Goal: Task Accomplishment & Management: Manage account settings

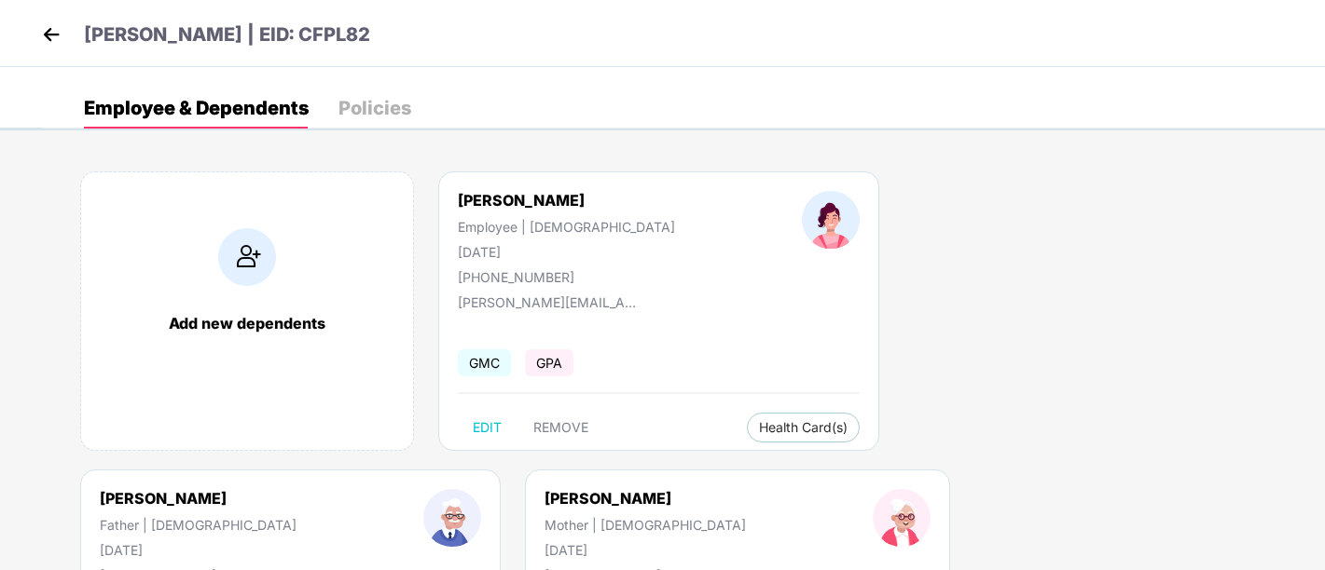
scroll to position [131, 0]
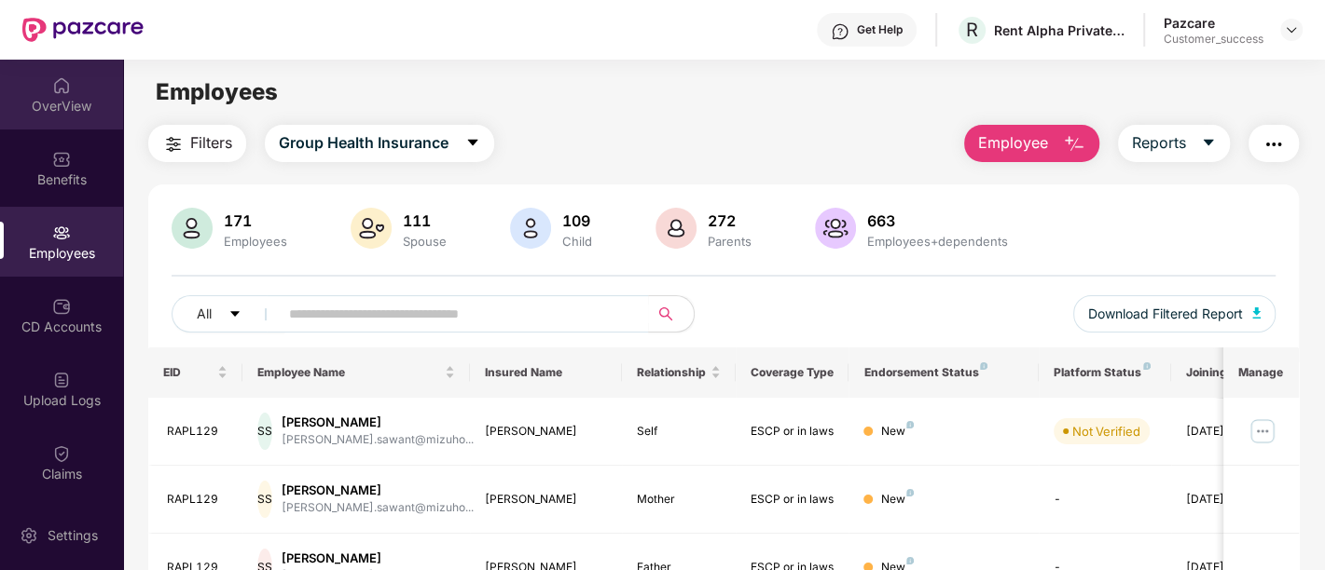
click at [62, 84] on img at bounding box center [61, 85] width 19 height 19
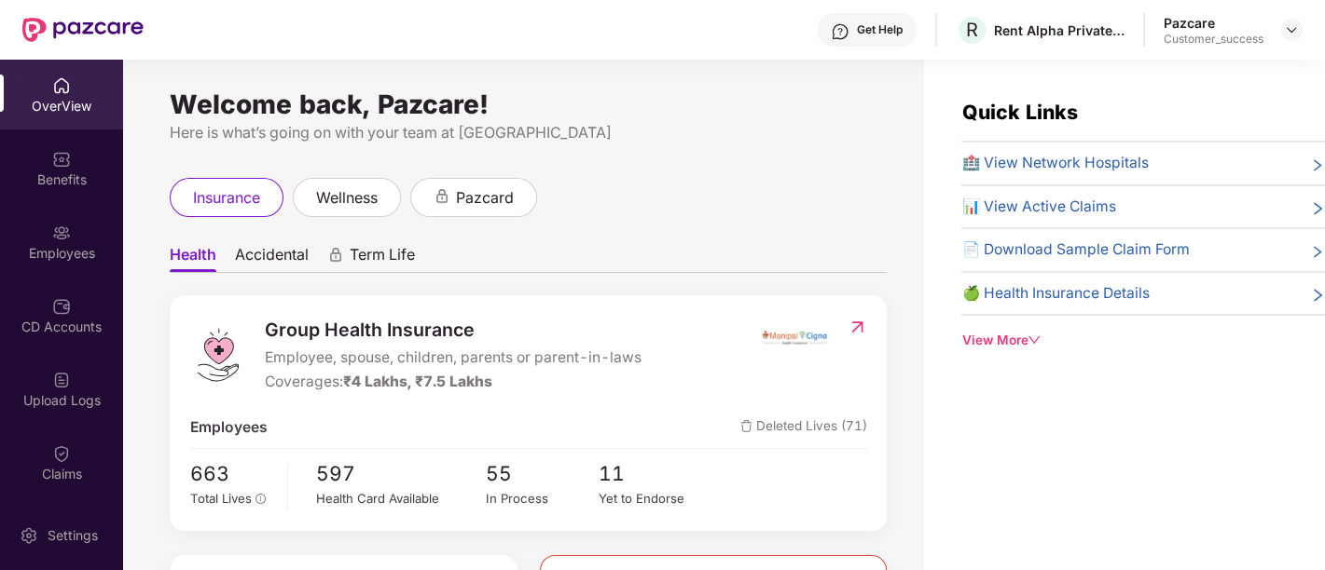
scroll to position [254, 0]
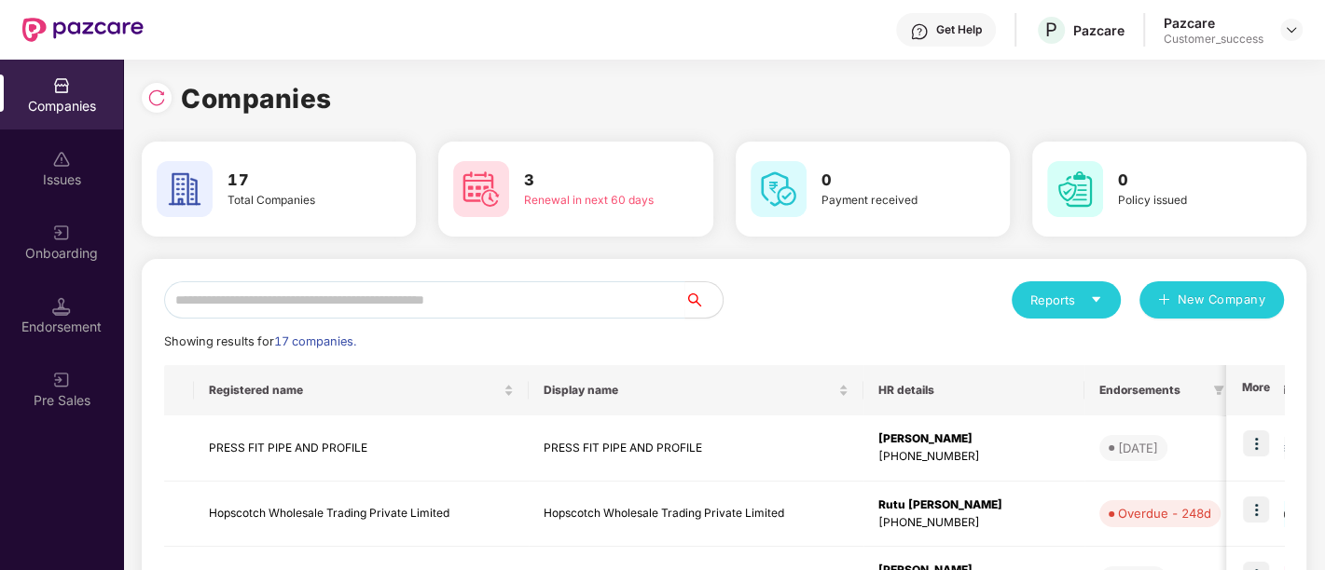
scroll to position [597, 0]
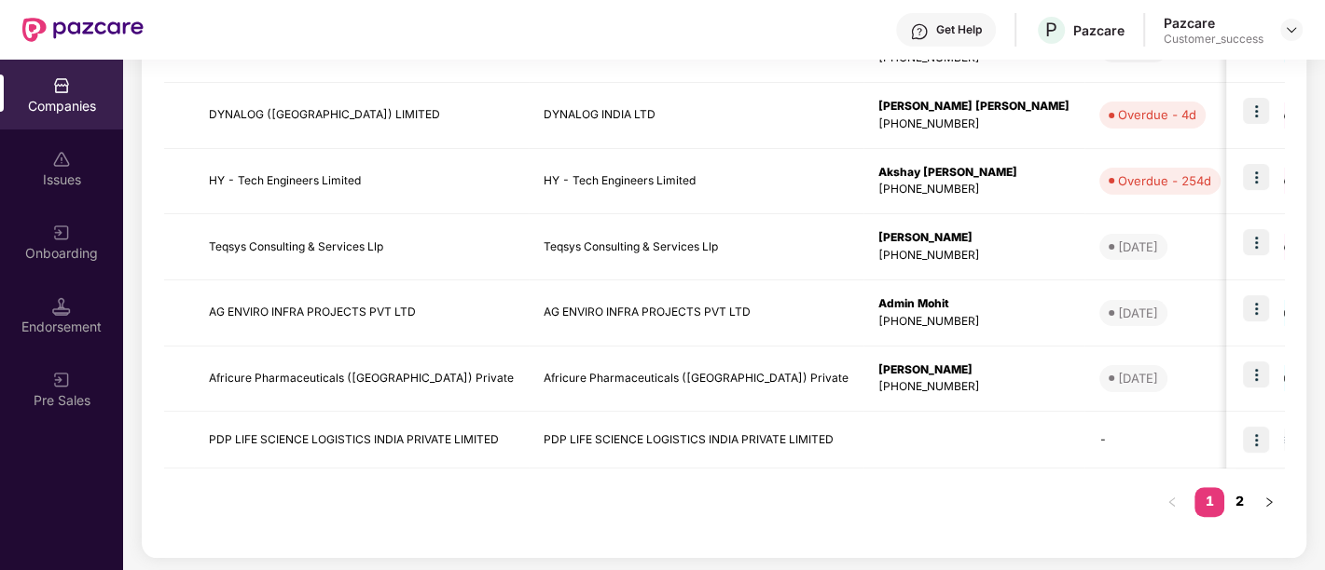
click at [1244, 496] on link "2" at bounding box center [1239, 502] width 30 height 28
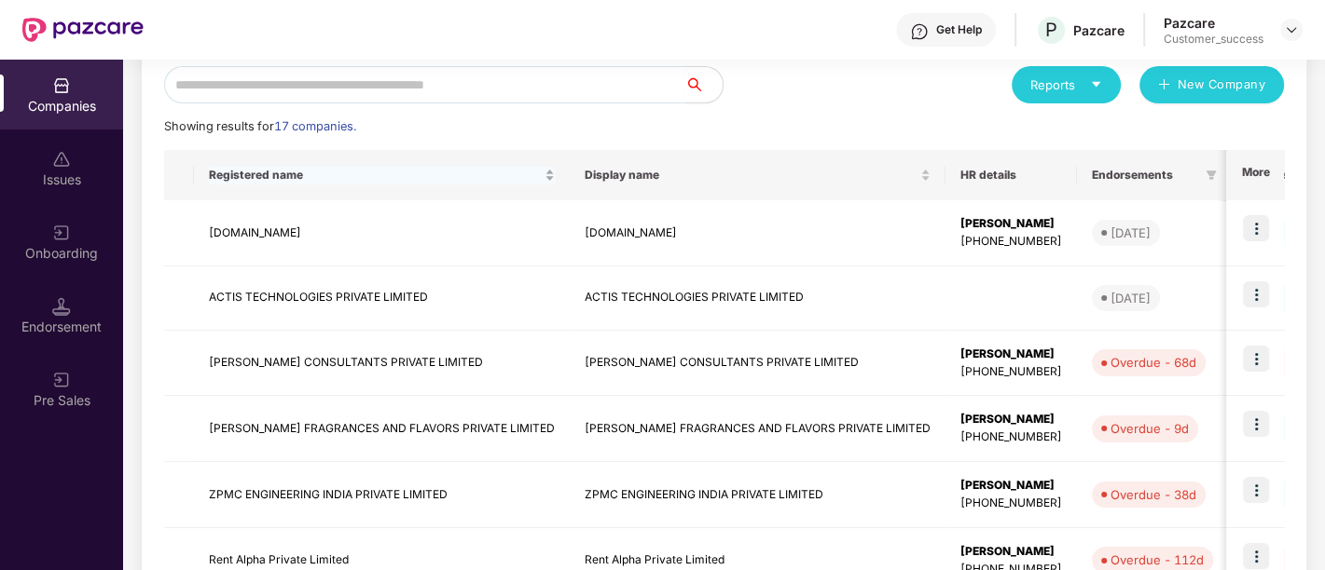
scroll to position [406, 0]
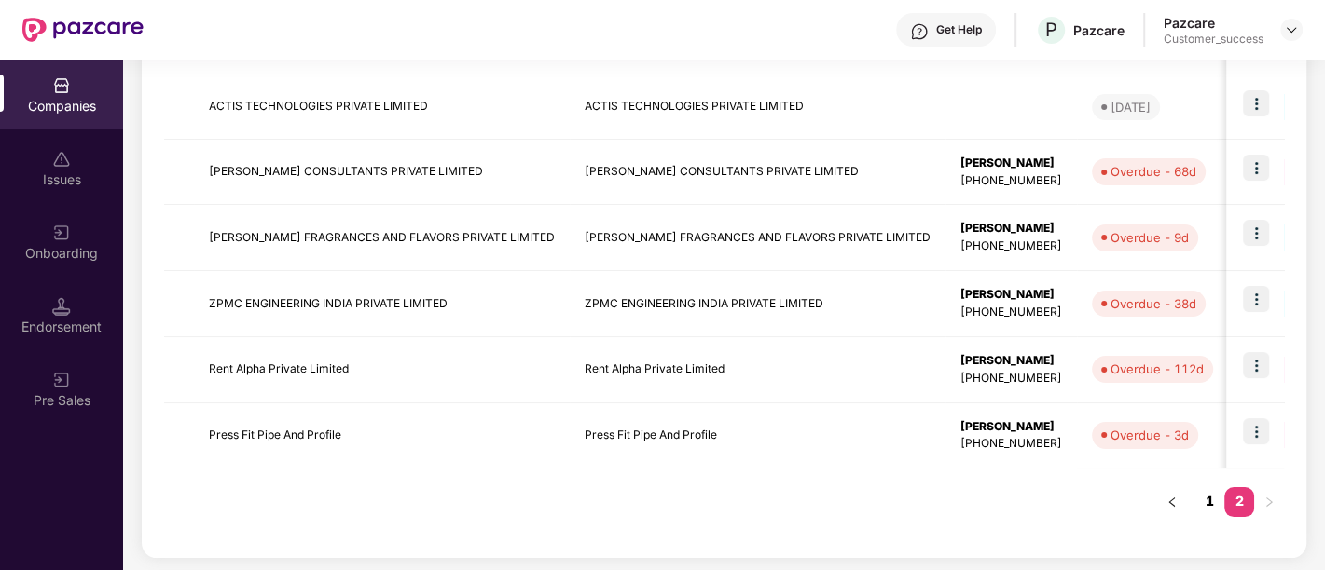
click at [1203, 499] on link "1" at bounding box center [1209, 502] width 30 height 28
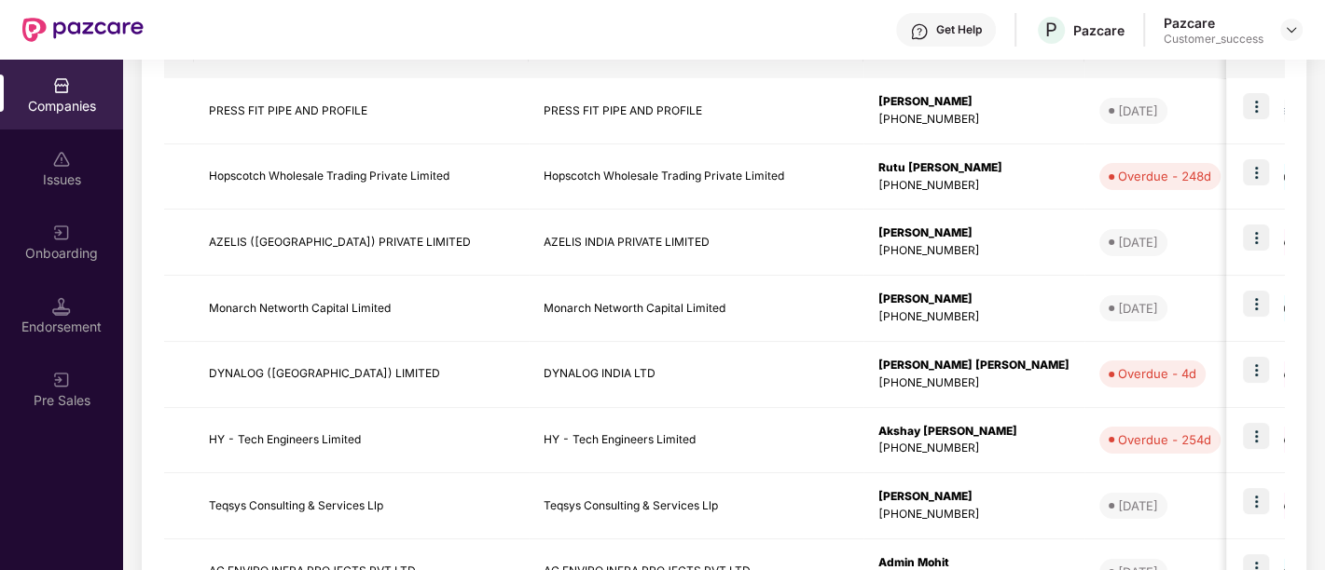
scroll to position [89, 0]
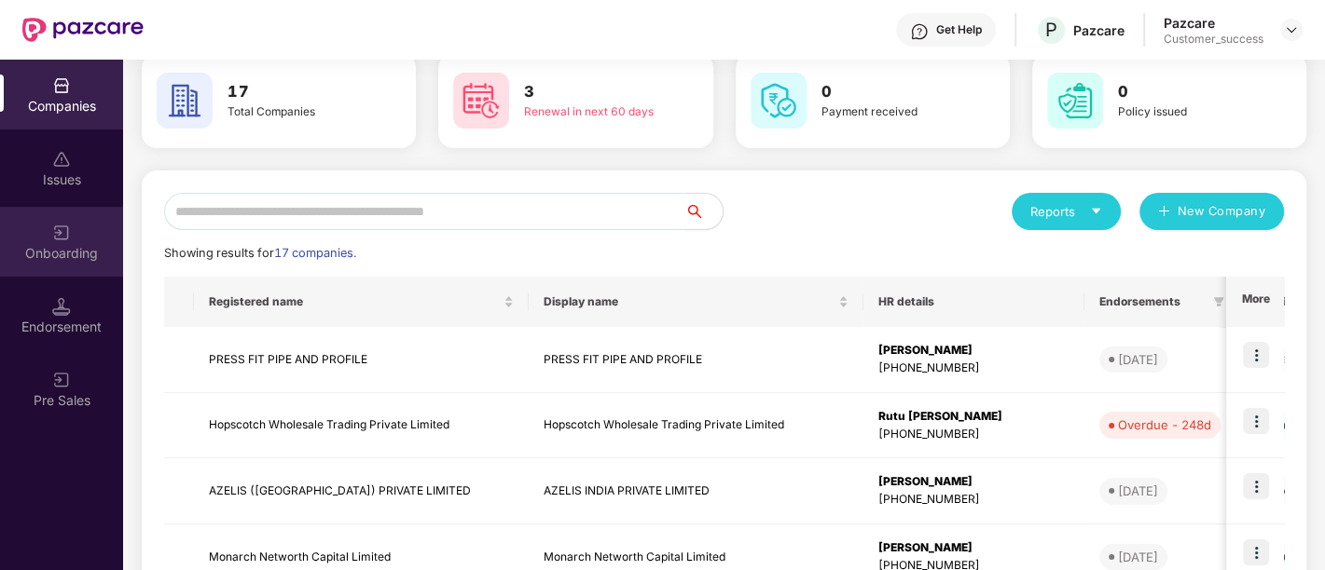
click at [63, 256] on div "Onboarding" at bounding box center [61, 253] width 123 height 19
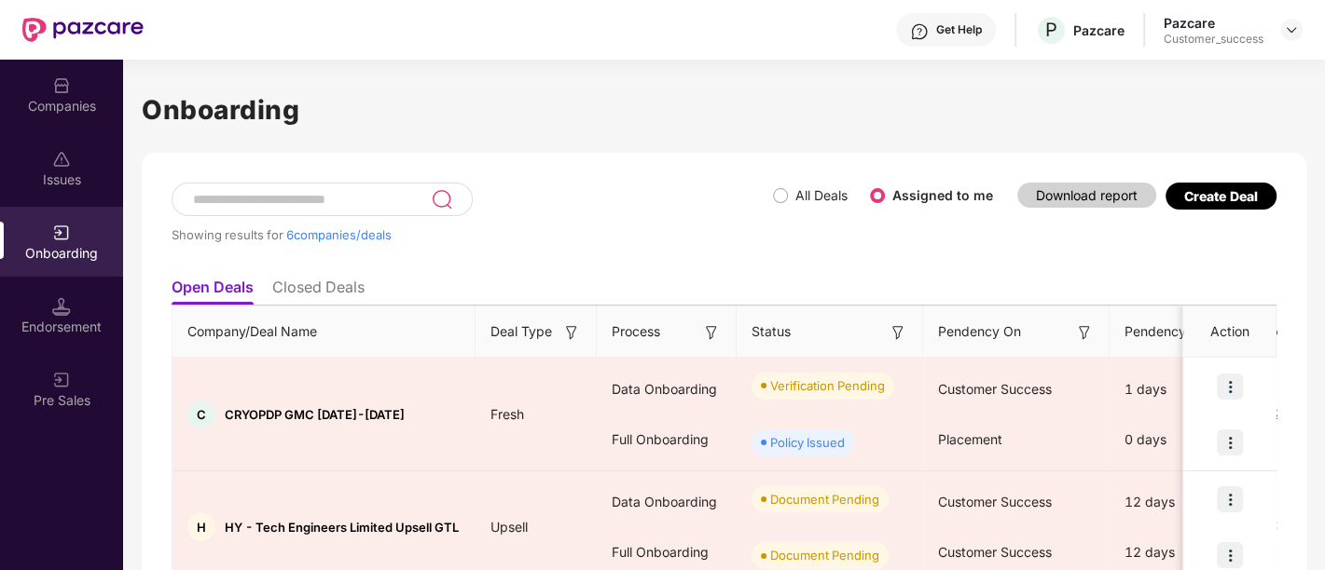
scroll to position [229, 0]
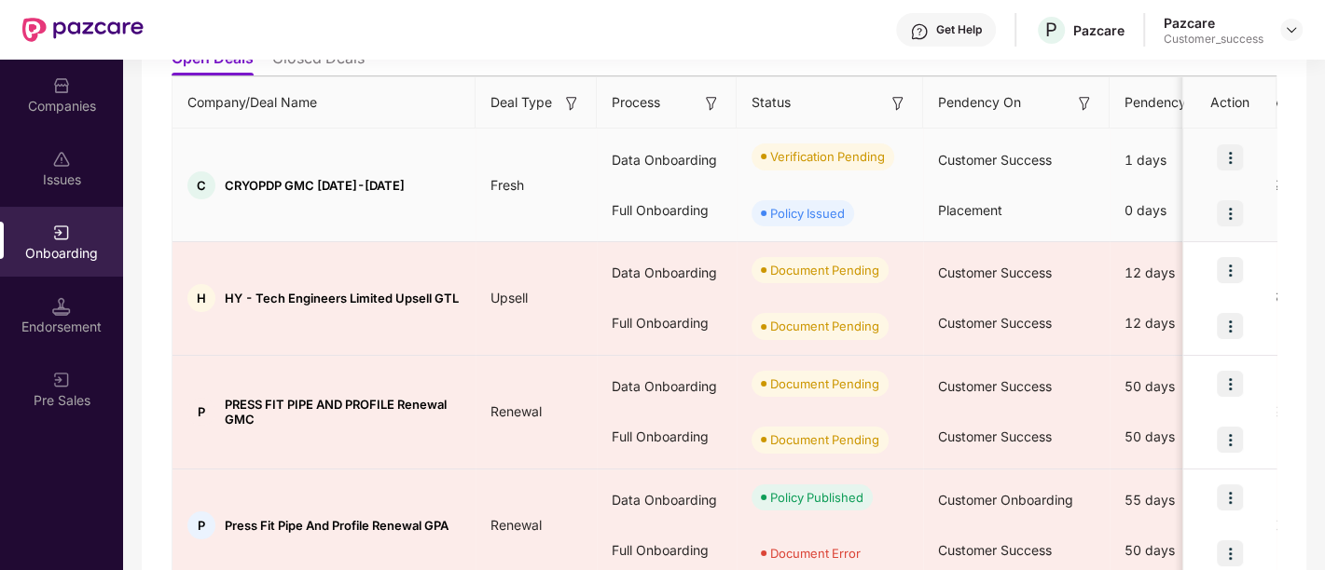
click at [1219, 163] on img at bounding box center [1229, 157] width 26 height 26
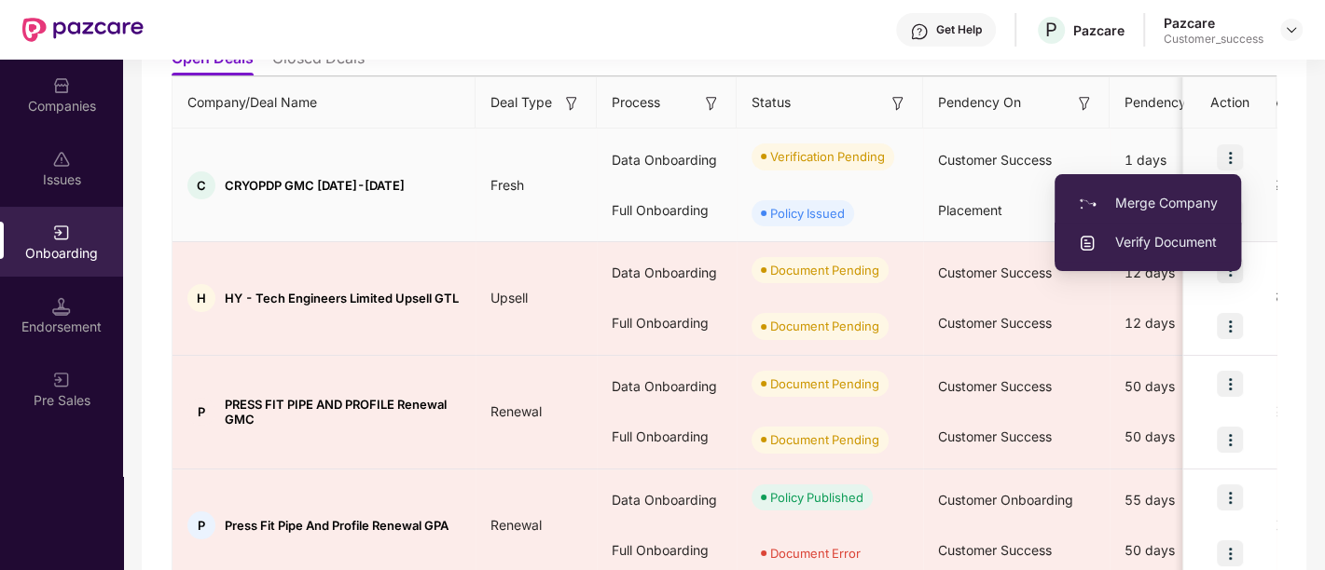
click at [1191, 241] on span "Verify Document" at bounding box center [1148, 242] width 140 height 21
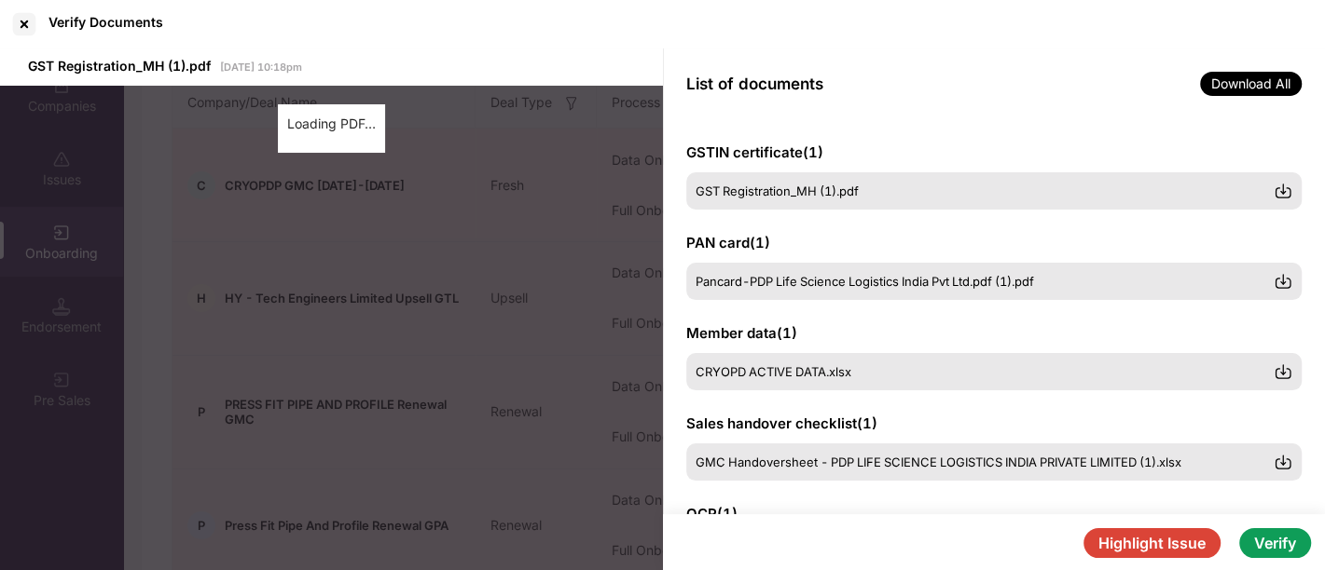
scroll to position [96, 0]
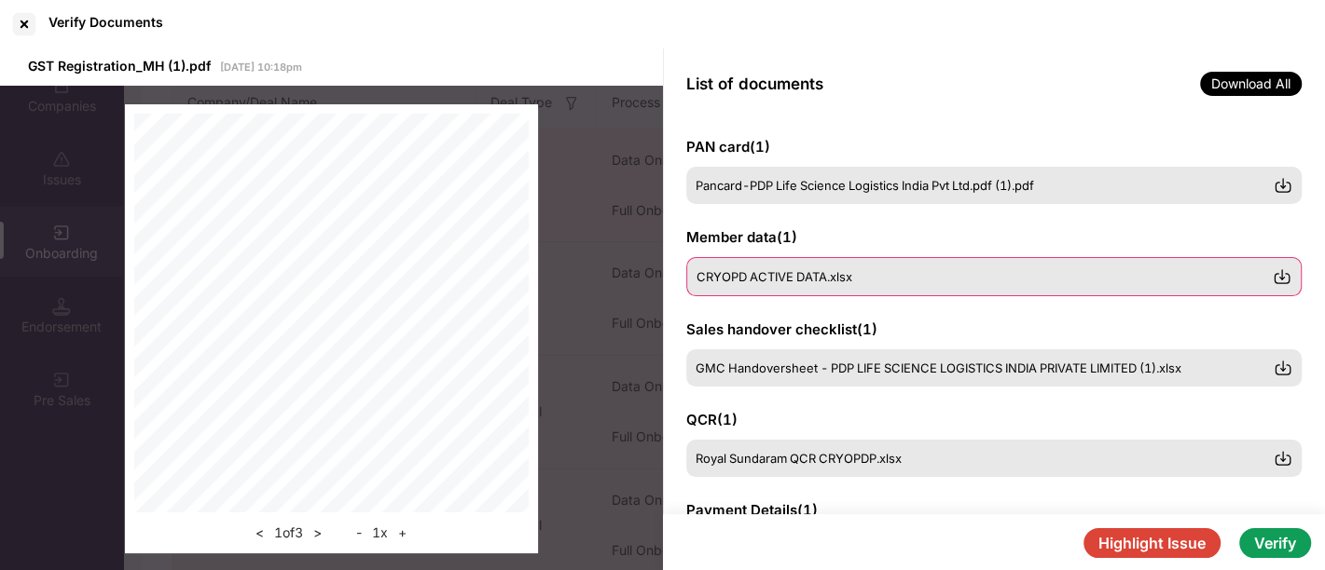
click at [804, 276] on span "CRYOPD ACTIVE DATA.xlsx" at bounding box center [774, 276] width 156 height 15
click at [804, 276] on div "GST Registration_MH (1).pdf [DATE] 10:18pm < 1 of 3 > - 1 x + List of documents…" at bounding box center [662, 310] width 1325 height 524
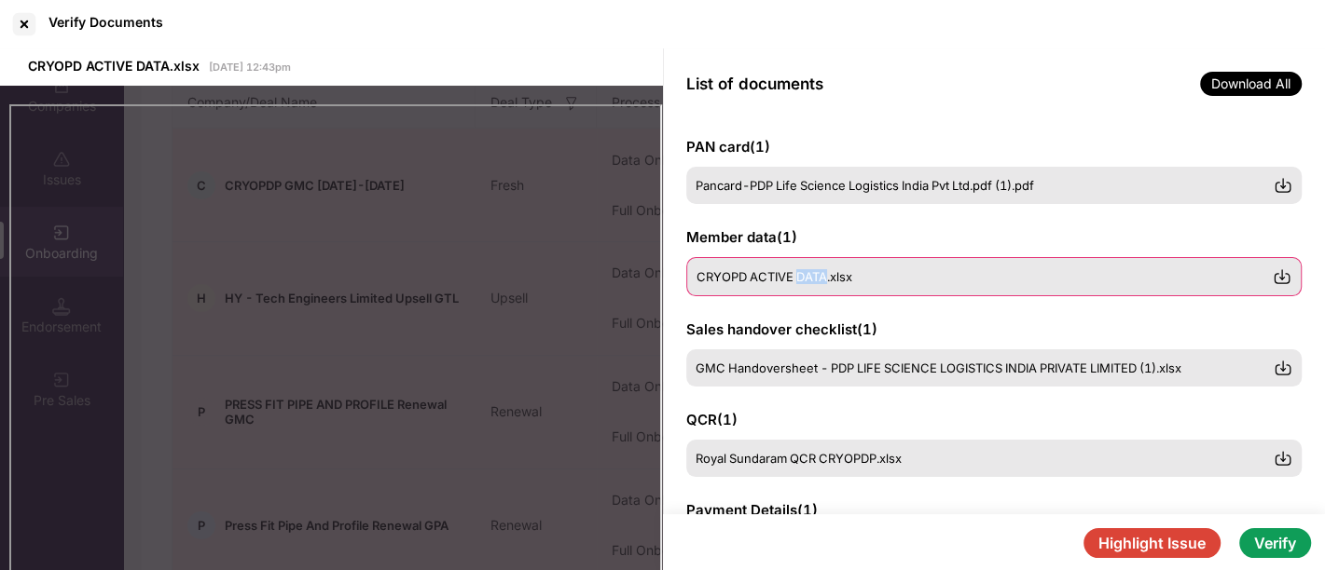
click at [1277, 279] on img at bounding box center [1281, 277] width 19 height 19
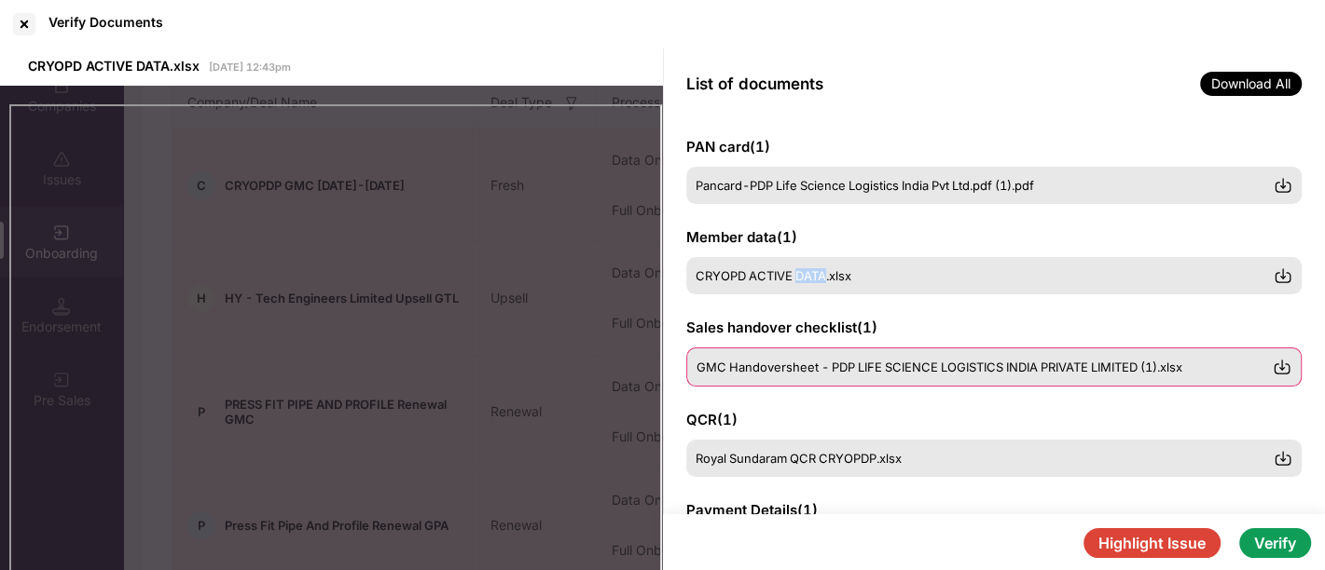
click at [1279, 364] on img at bounding box center [1281, 367] width 19 height 19
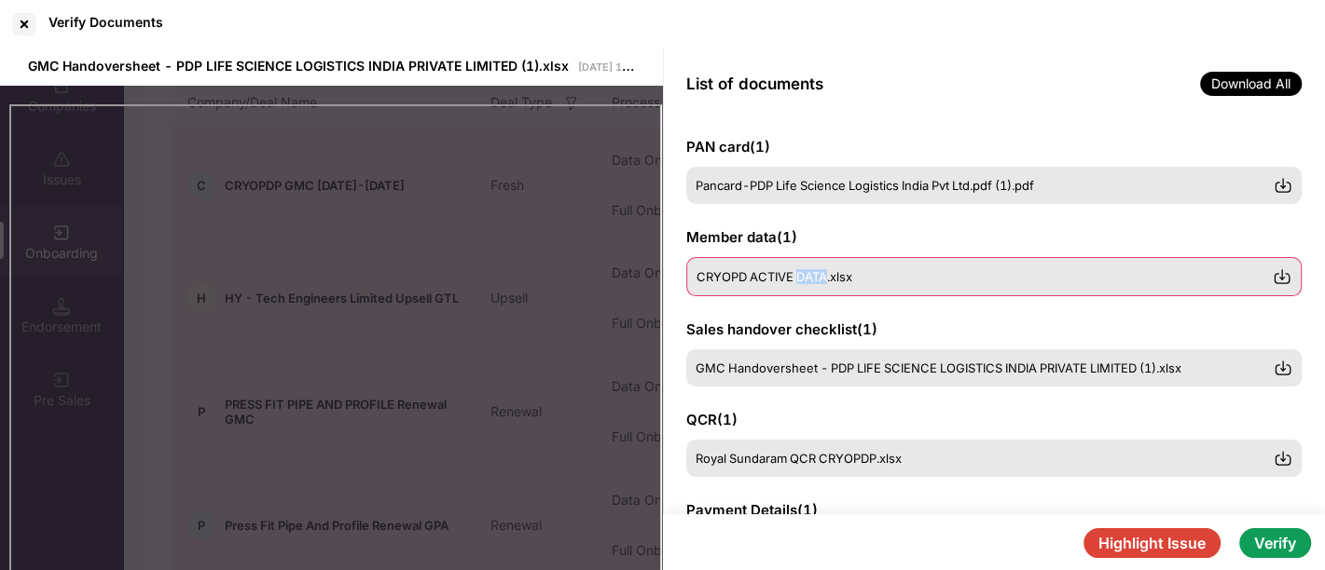
click at [1284, 278] on img at bounding box center [1281, 277] width 19 height 19
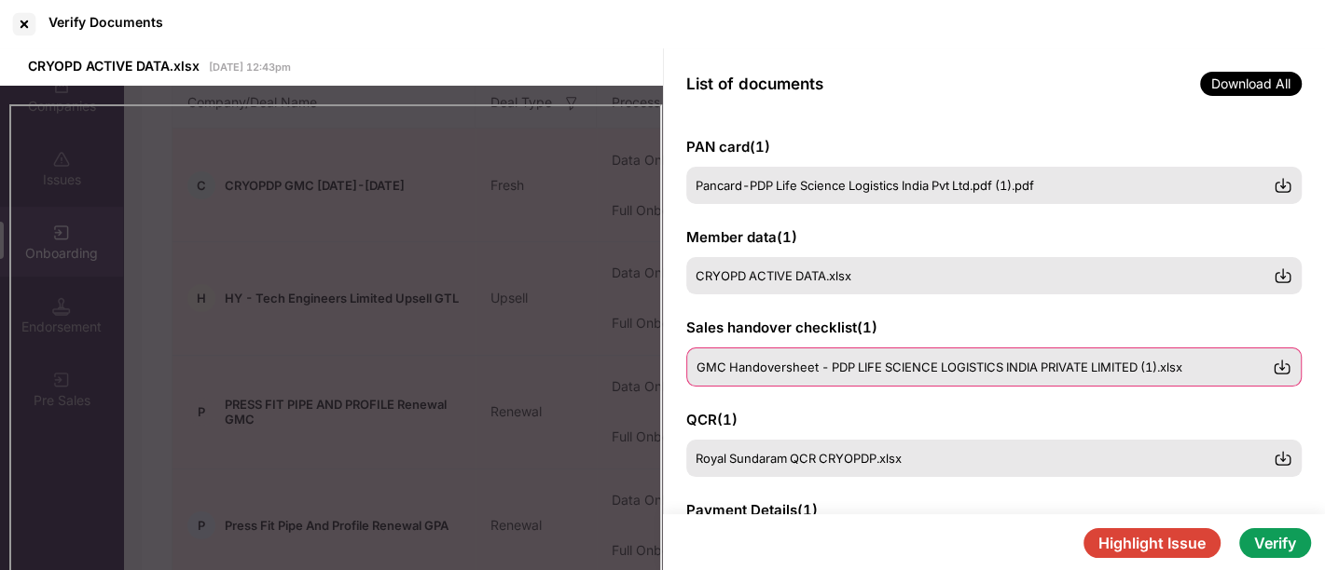
click at [1279, 366] on img at bounding box center [1281, 367] width 19 height 19
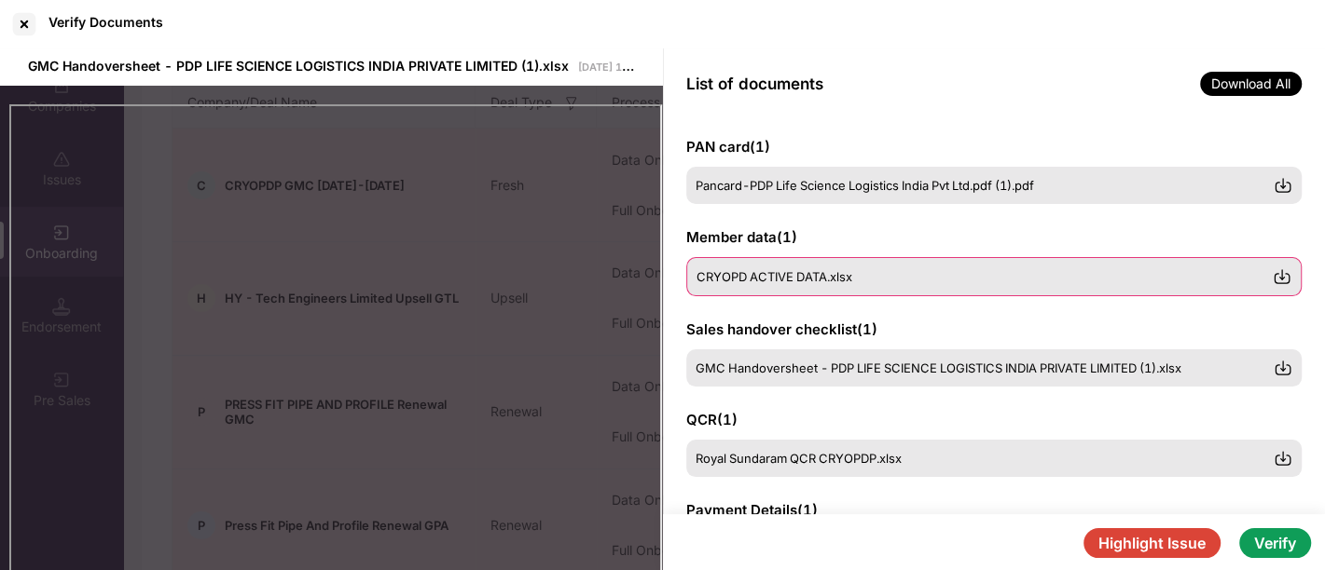
click at [1282, 282] on img at bounding box center [1281, 277] width 19 height 19
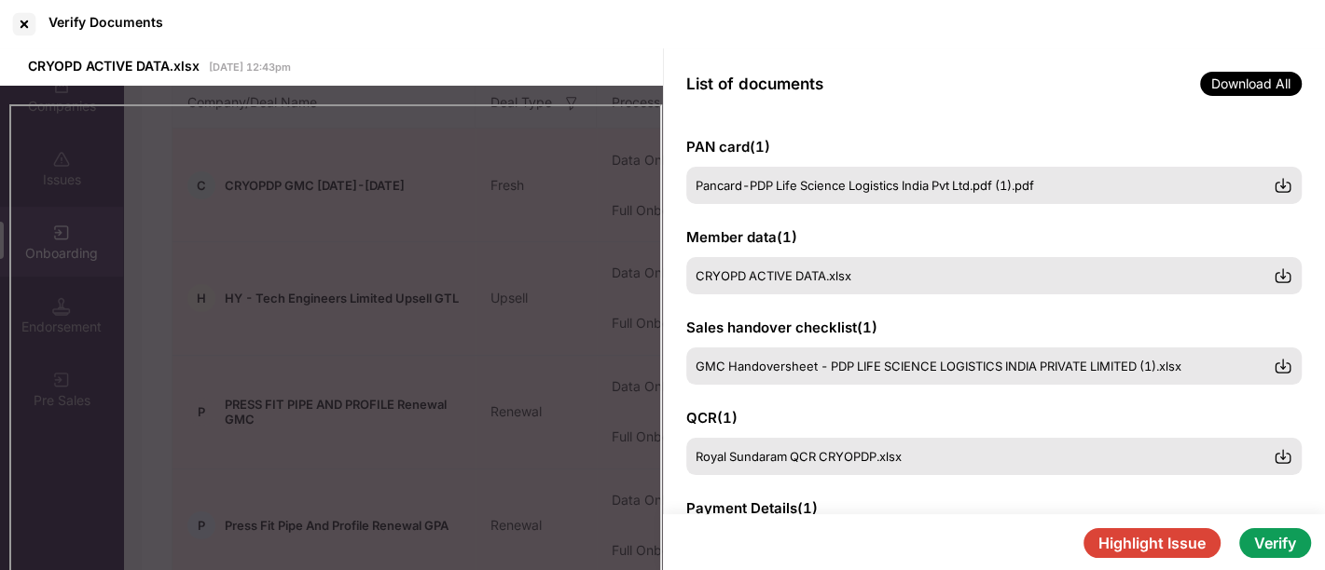
click at [917, 78] on div "List of documents Download All" at bounding box center [994, 83] width 663 height 71
click at [855, 51] on div "List of documents Download All" at bounding box center [994, 83] width 663 height 71
click at [1276, 369] on img at bounding box center [1281, 367] width 19 height 19
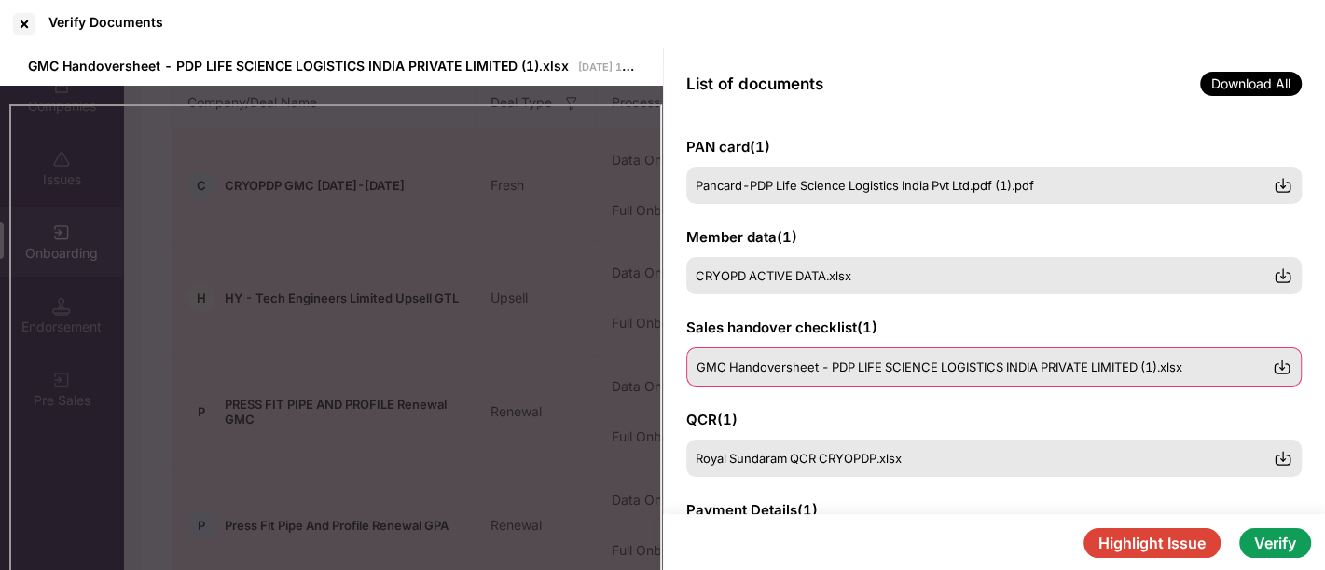
click at [1284, 369] on img at bounding box center [1281, 367] width 19 height 19
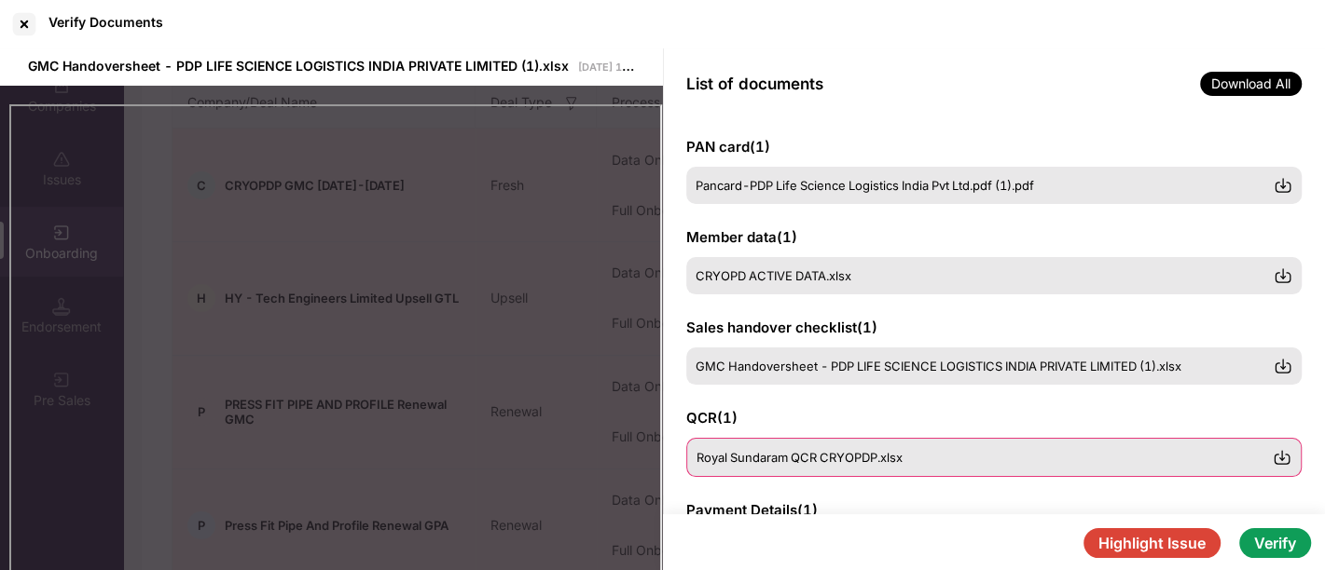
click at [1284, 464] on img at bounding box center [1281, 457] width 19 height 19
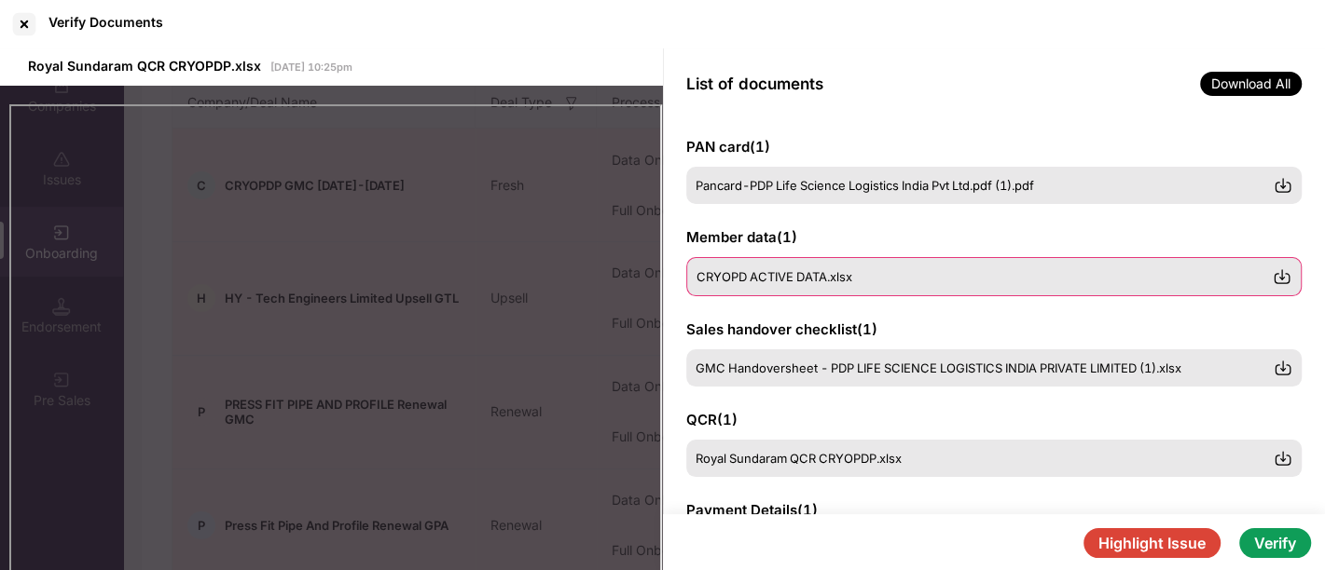
click at [1278, 282] on img at bounding box center [1281, 277] width 19 height 19
click at [1280, 276] on img at bounding box center [1281, 277] width 19 height 19
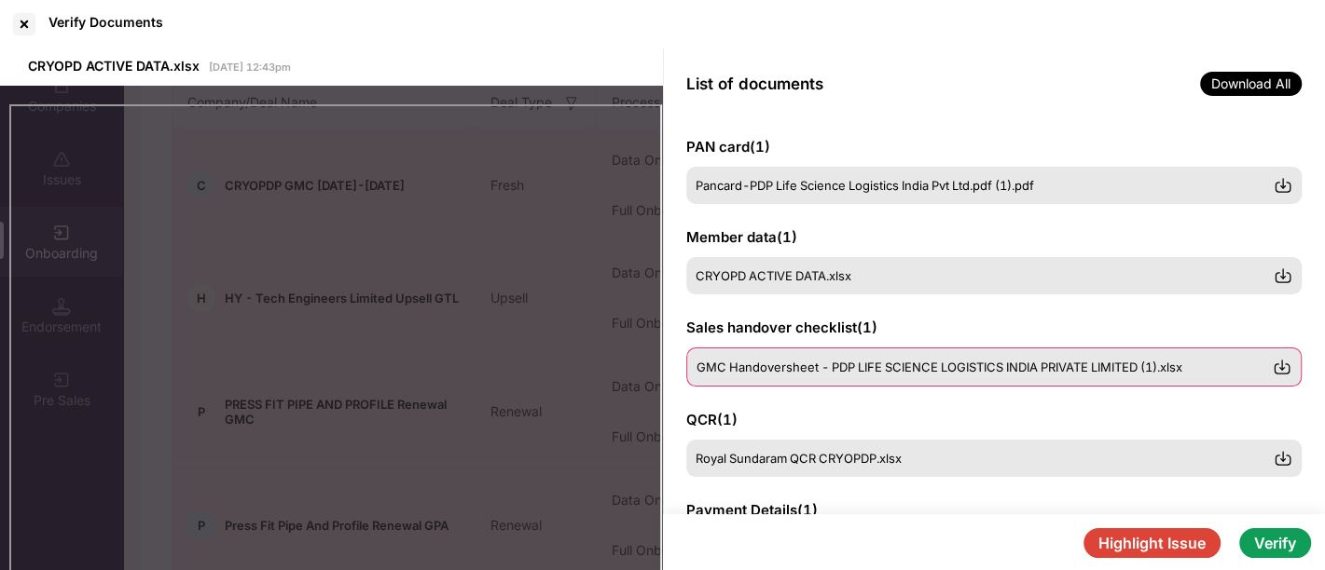
click at [1283, 361] on img at bounding box center [1281, 367] width 19 height 19
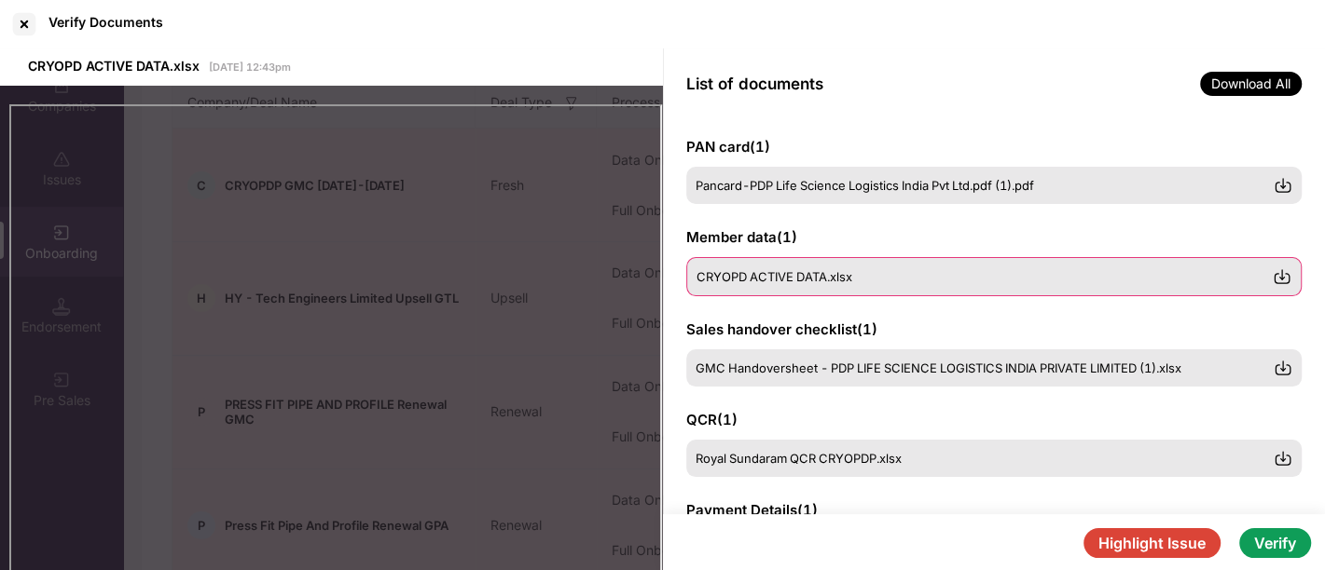
click at [1288, 265] on div "CRYOPD ACTIVE DATA.xlsx [DATE] 12:43pm List of documents Download All GSTIN cer…" at bounding box center [662, 310] width 1325 height 524
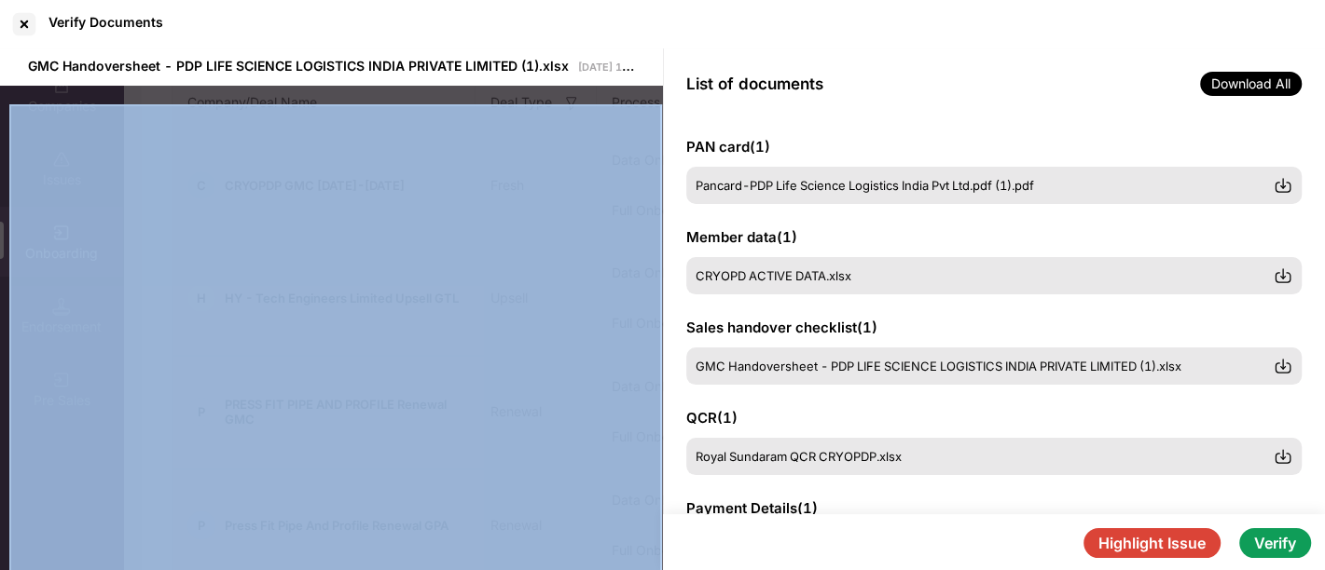
click at [902, 80] on div "List of documents Download All" at bounding box center [994, 83] width 663 height 71
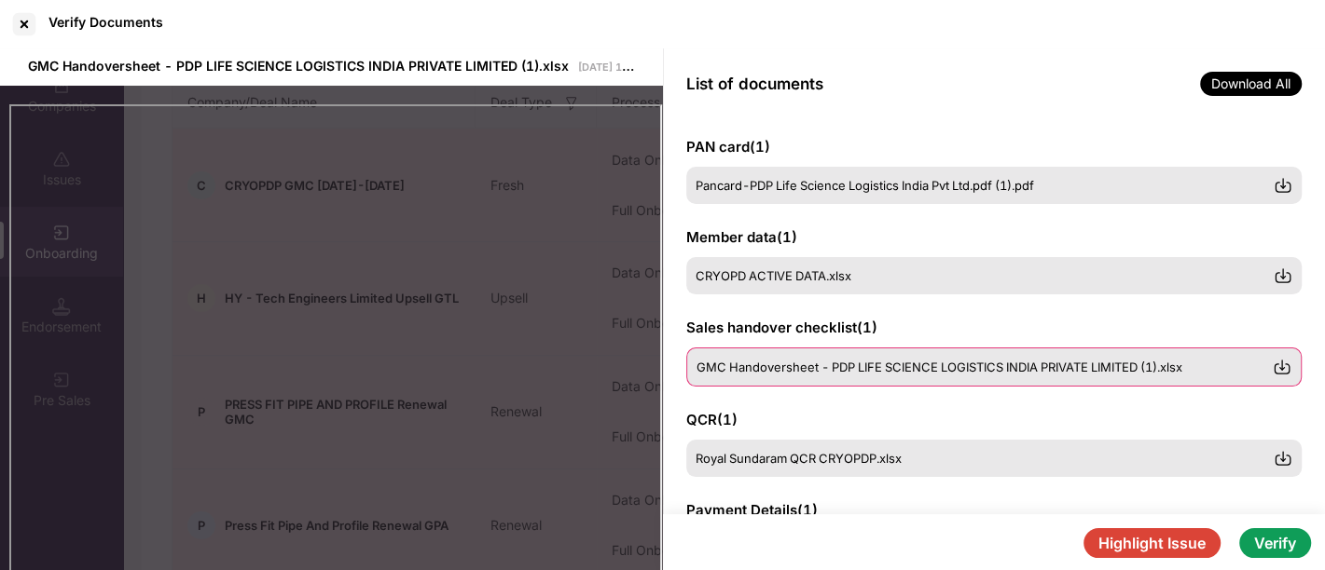
click at [1282, 364] on img at bounding box center [1281, 367] width 19 height 19
click at [1110, 26] on div "Verify Documents" at bounding box center [662, 24] width 1325 height 48
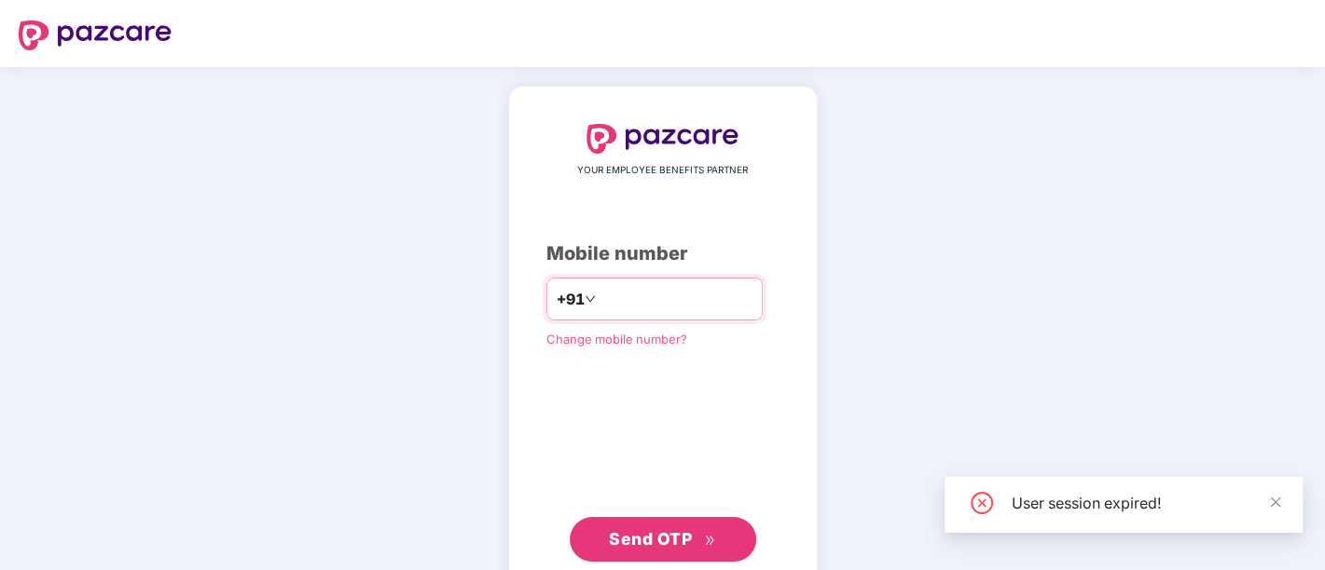
type input "**********"
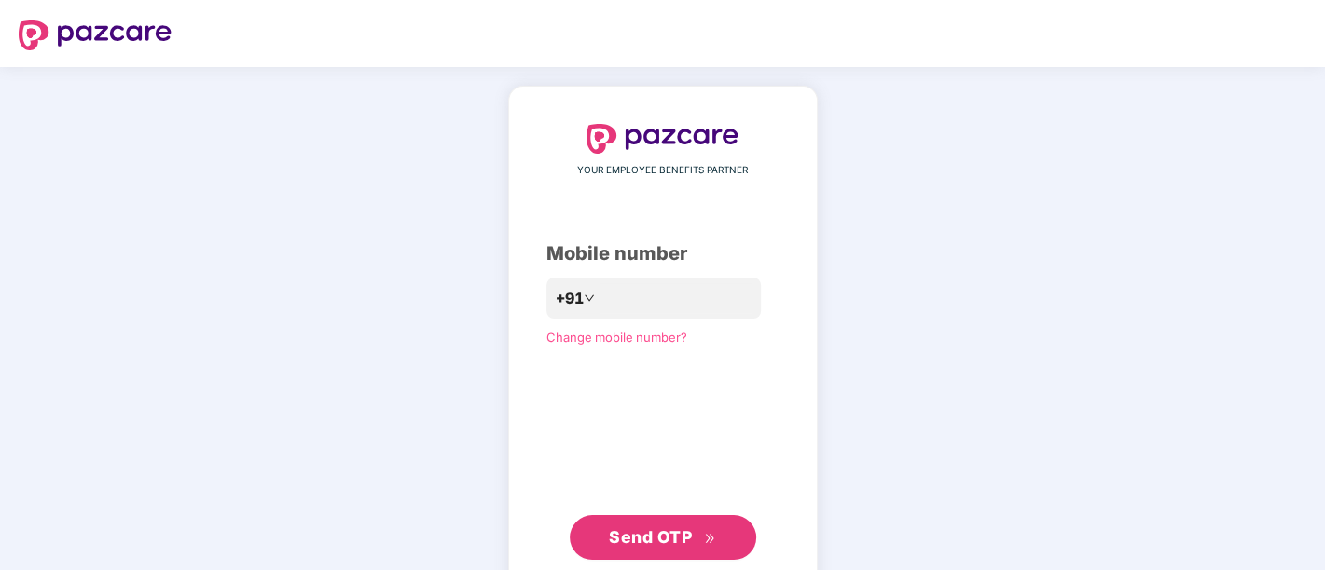
click at [650, 524] on button "Send OTP" at bounding box center [663, 537] width 186 height 45
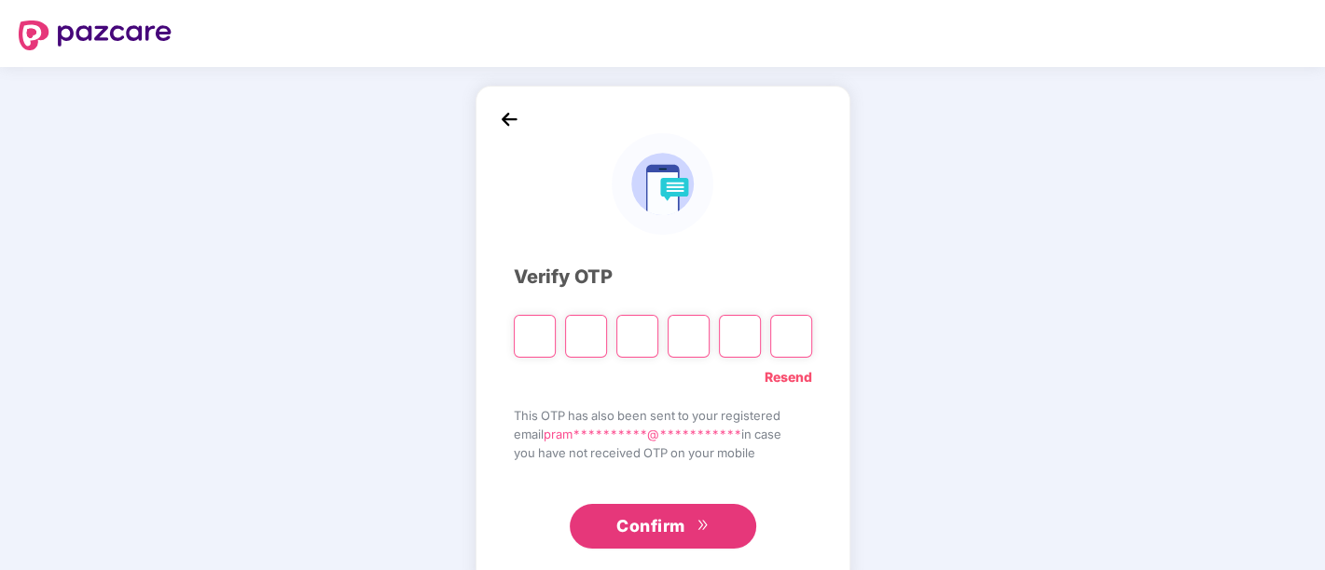
type input "*"
paste input "*"
type input "*"
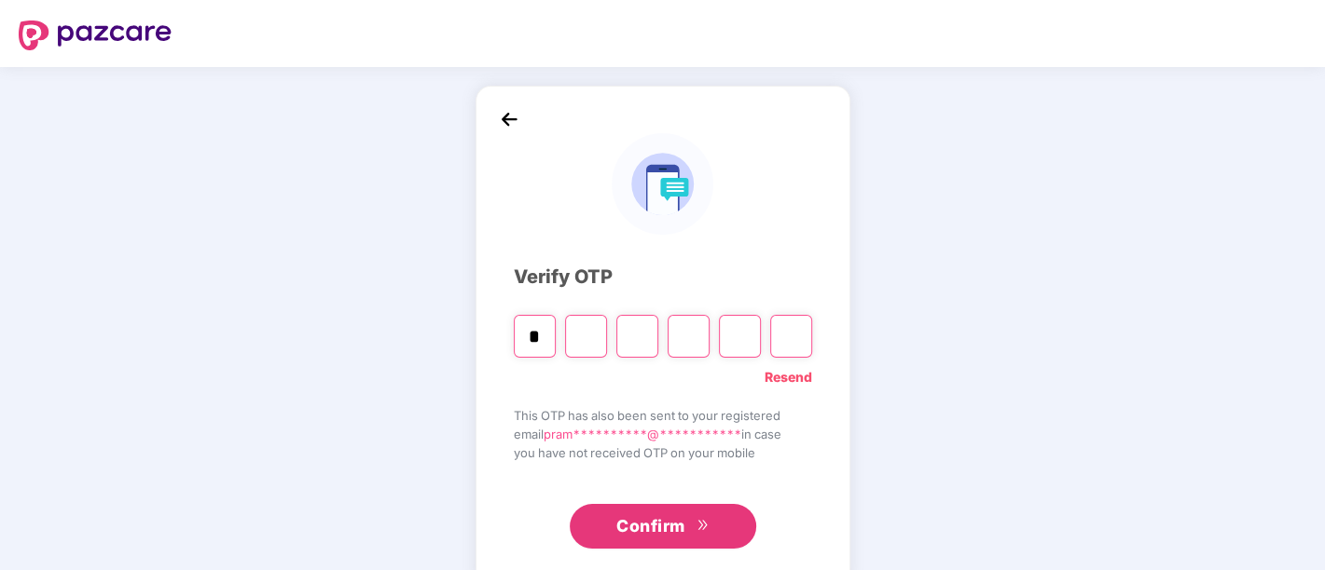
type input "*"
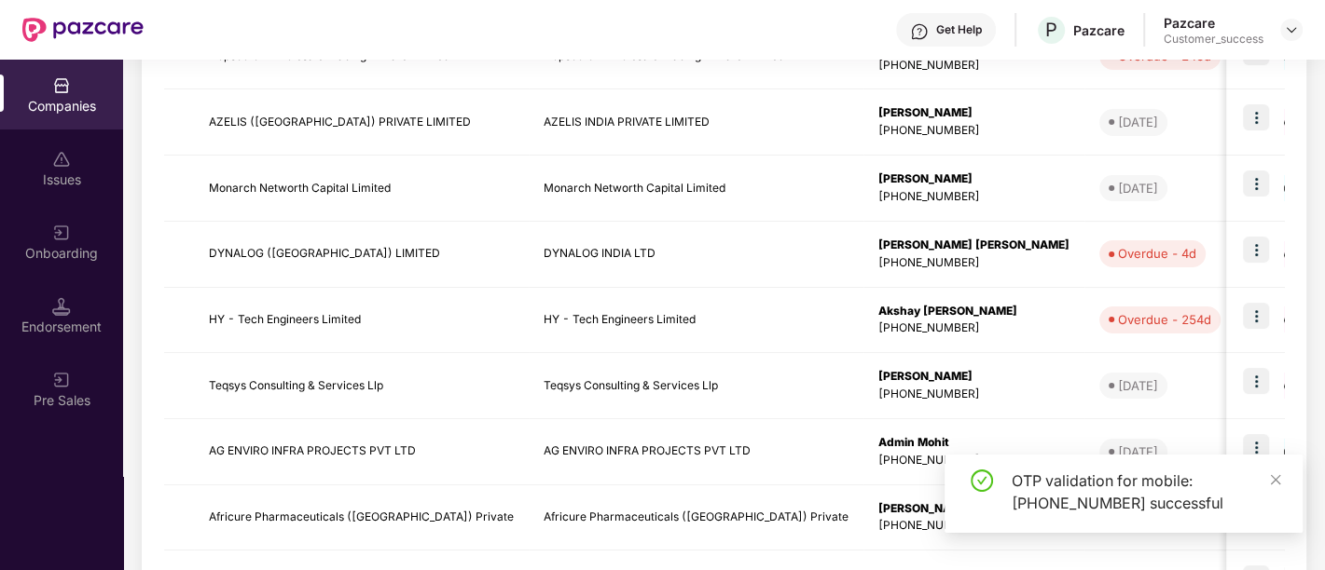
scroll to position [597, 0]
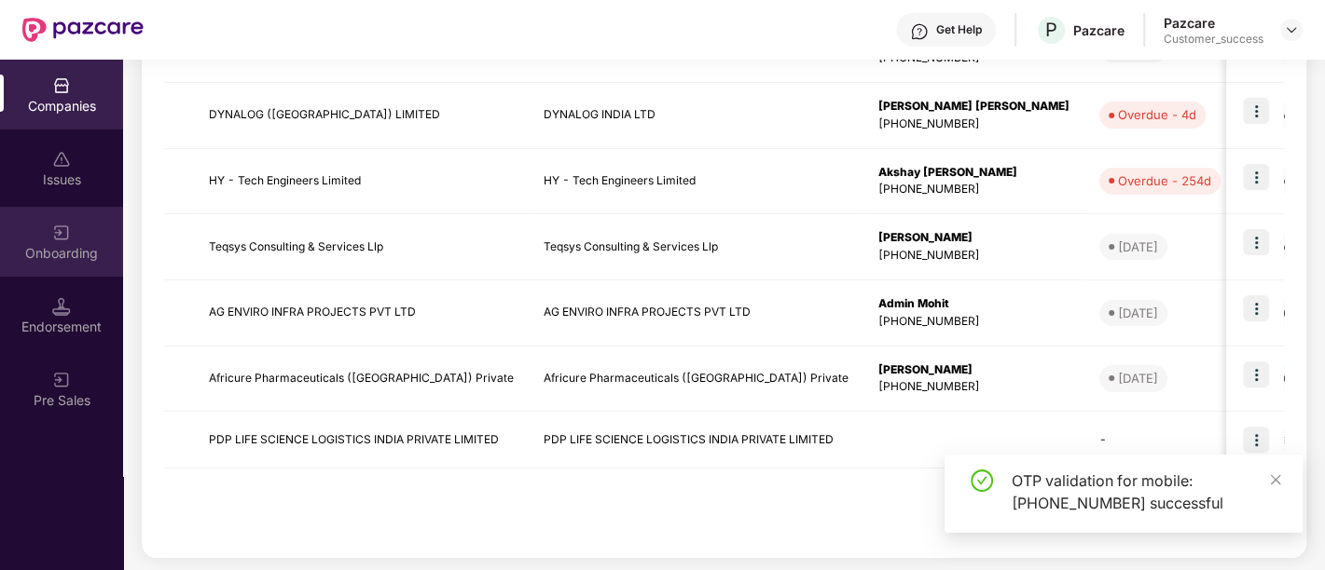
drag, startPoint x: 90, startPoint y: 203, endPoint x: 90, endPoint y: 265, distance: 61.5
click at [90, 265] on div "Companies Issues Onboarding Endorsement Pre Sales" at bounding box center [61, 244] width 123 height 368
click at [90, 265] on div "Onboarding" at bounding box center [61, 242] width 123 height 70
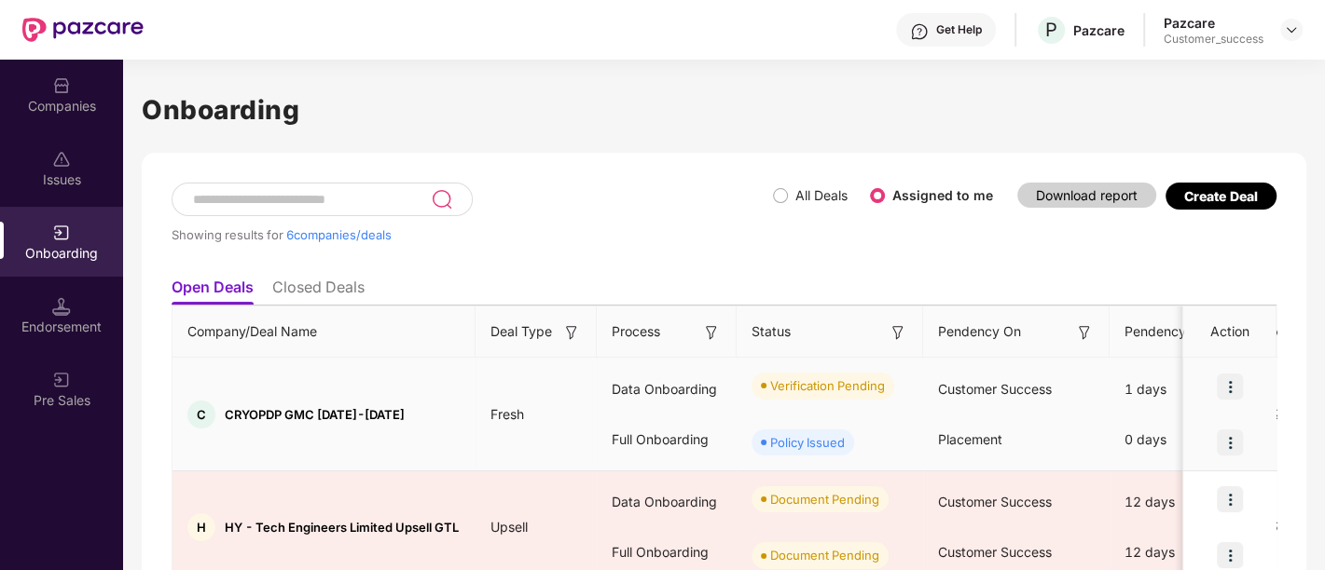
click at [1226, 382] on img at bounding box center [1229, 387] width 26 height 26
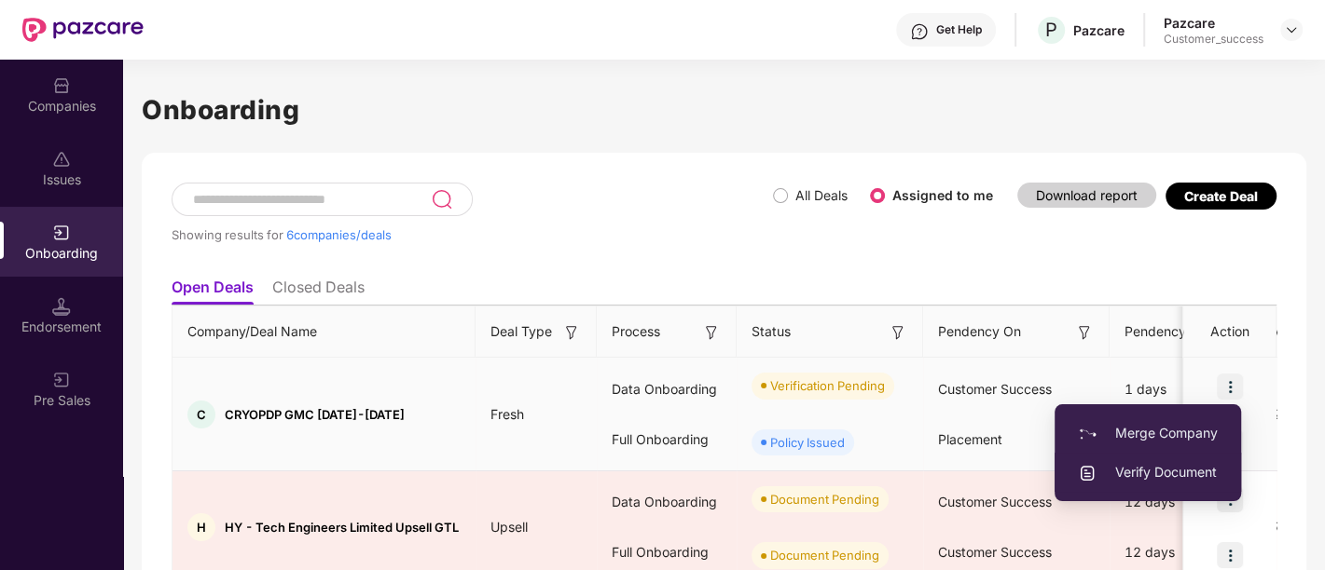
click at [1156, 474] on span "Verify Document" at bounding box center [1148, 472] width 140 height 21
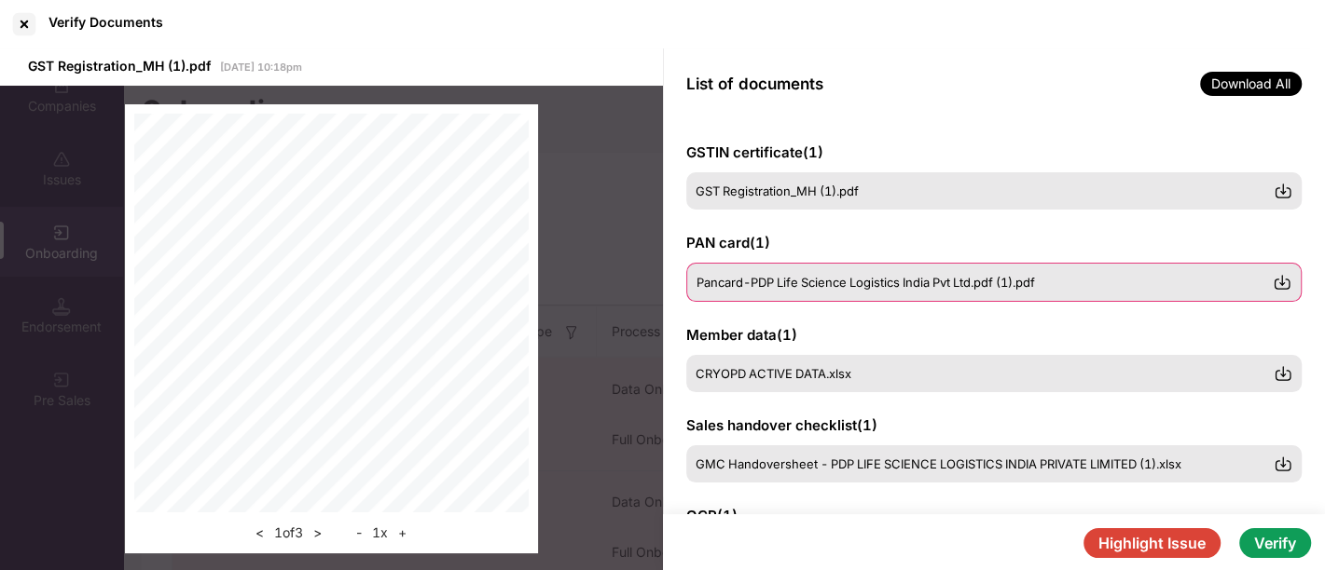
click at [1284, 278] on img at bounding box center [1281, 282] width 19 height 19
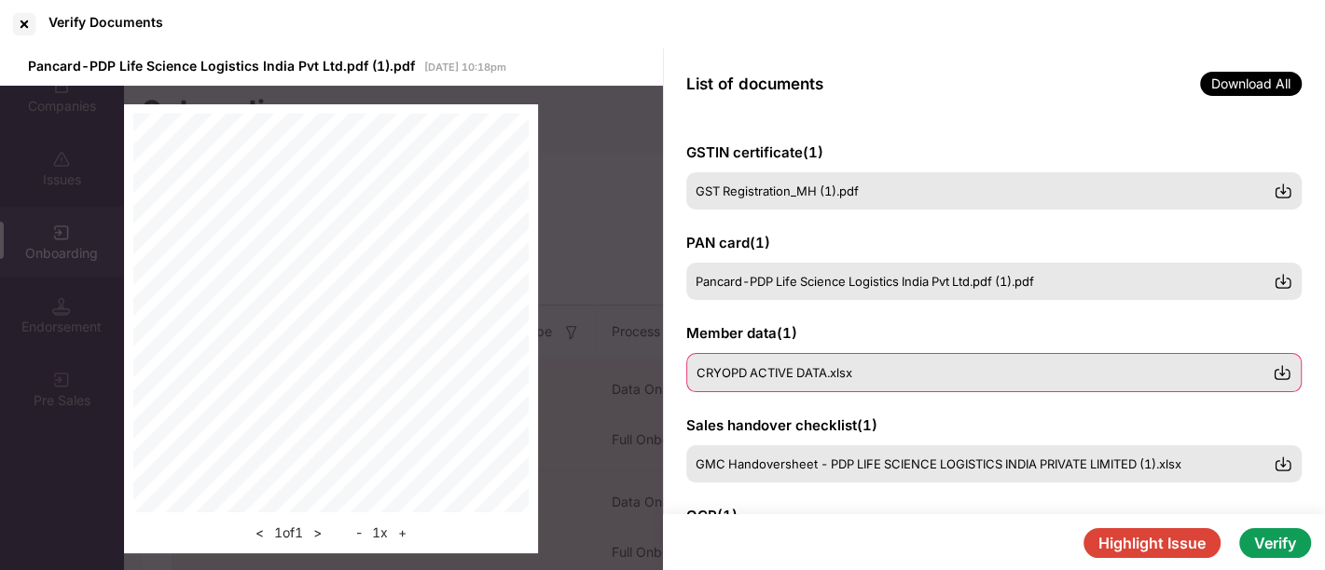
click at [1278, 372] on img at bounding box center [1281, 373] width 19 height 19
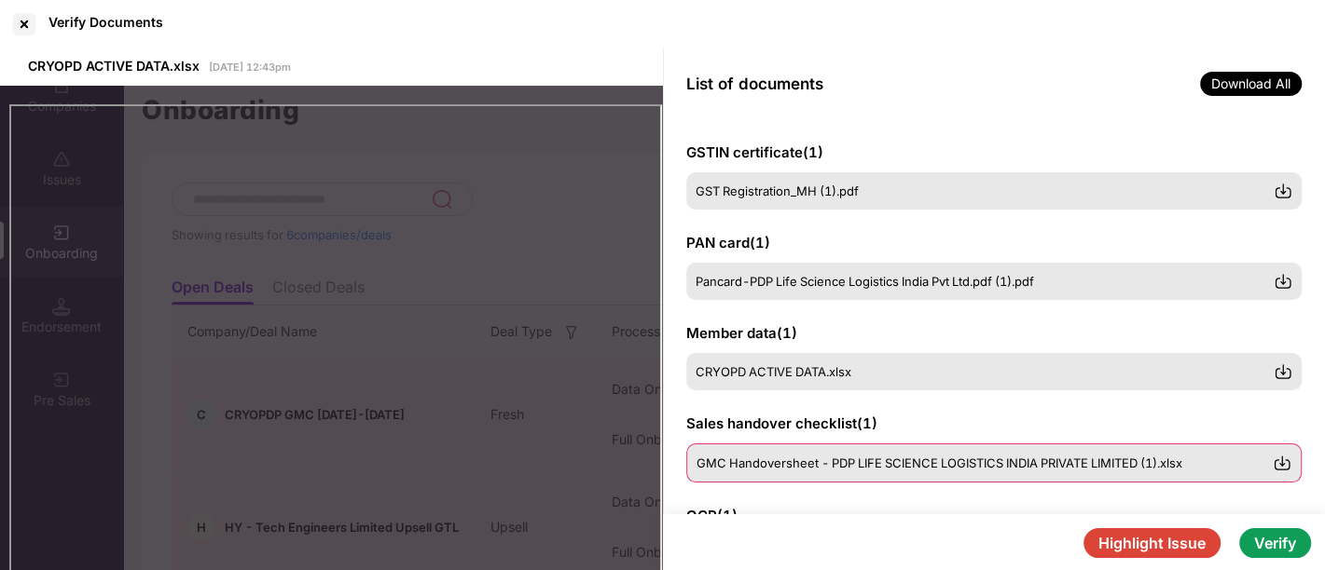
click at [1286, 464] on img at bounding box center [1281, 463] width 19 height 19
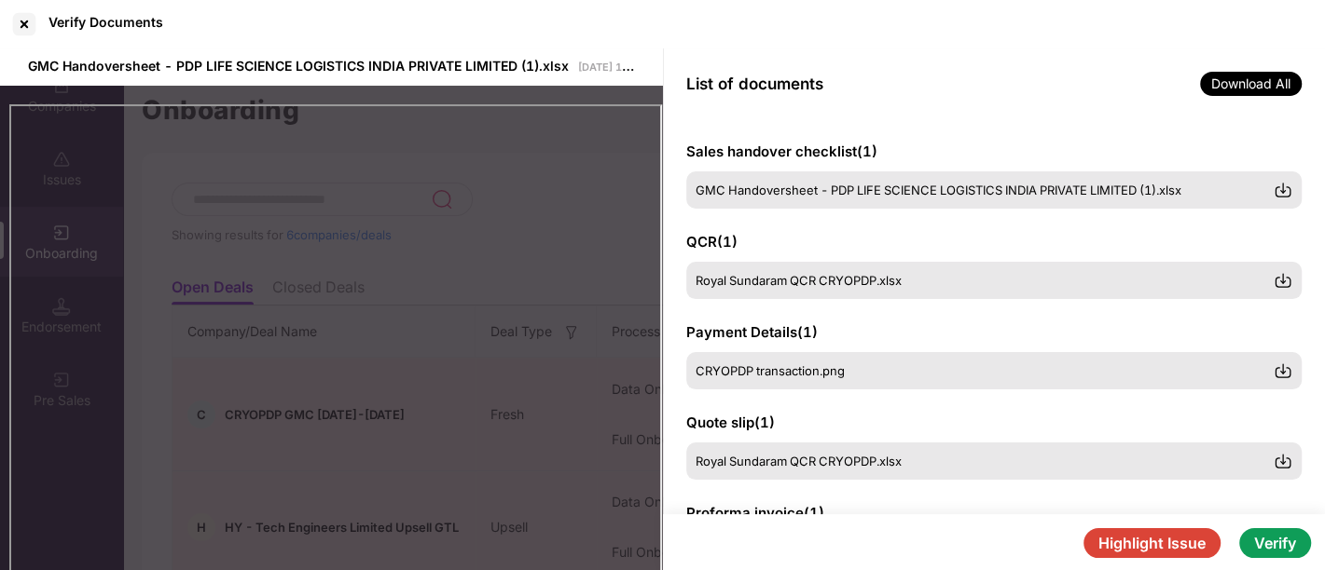
scroll to position [273, 0]
click at [393, 38] on div "Verify Documents" at bounding box center [662, 24] width 1325 height 48
click at [25, 28] on div at bounding box center [24, 24] width 30 height 30
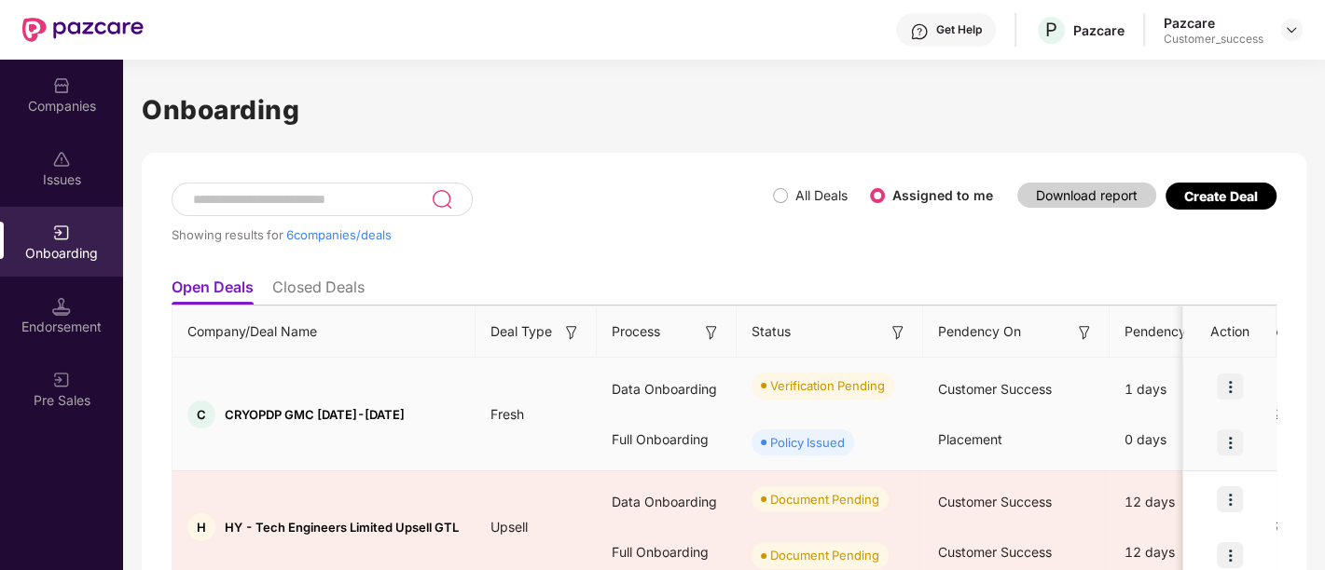
click at [471, 397] on td "C CRYOPDP GMC 2025-2026" at bounding box center [323, 415] width 303 height 114
click at [416, 417] on div "C CRYOPDP GMC 2025-2026" at bounding box center [323, 415] width 303 height 28
click at [239, 413] on span "CRYOPDP GMC [DATE]-[DATE]" at bounding box center [315, 414] width 180 height 15
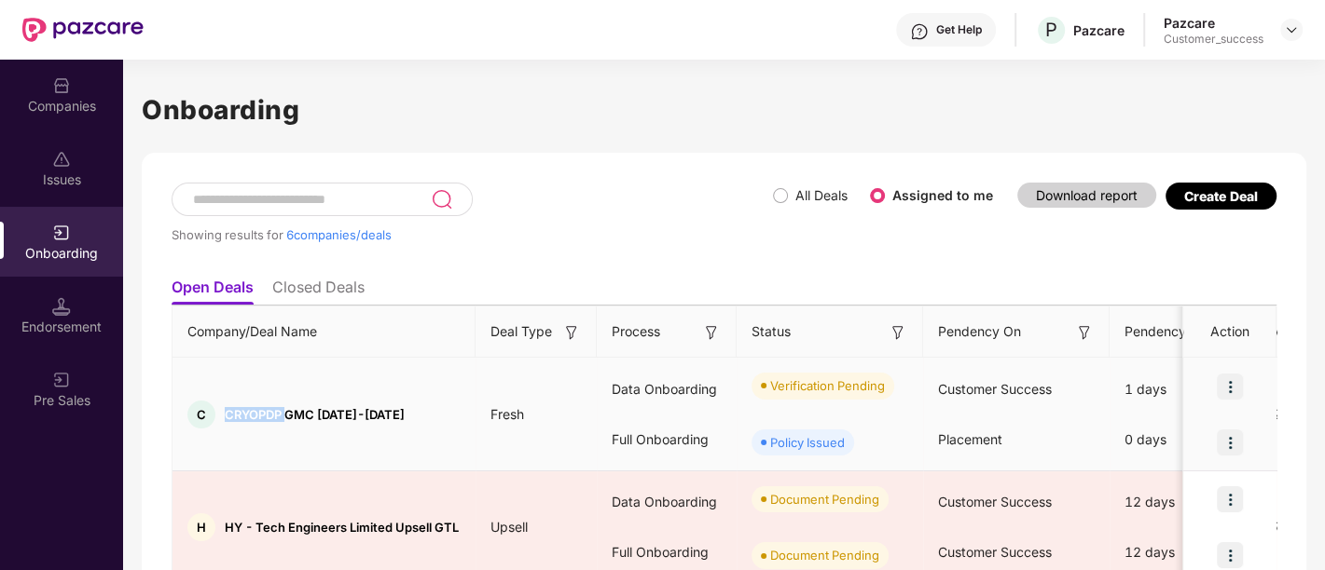
click at [239, 413] on span "CRYOPDP GMC [DATE]-[DATE]" at bounding box center [315, 414] width 180 height 15
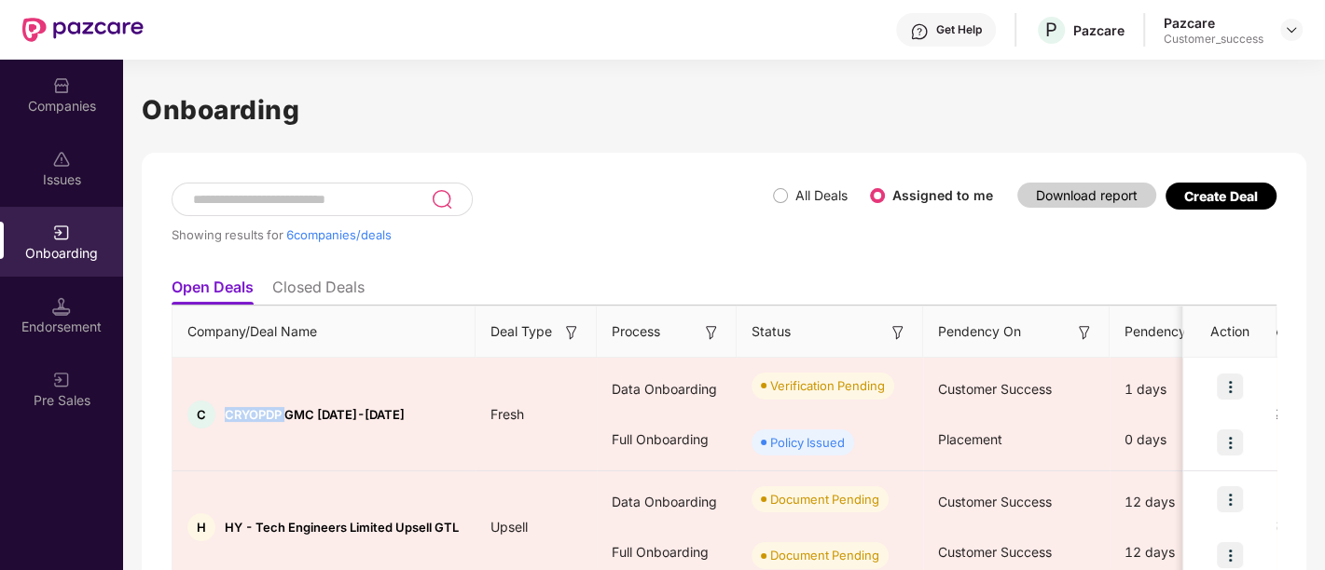
click at [66, 92] on img at bounding box center [61, 85] width 19 height 19
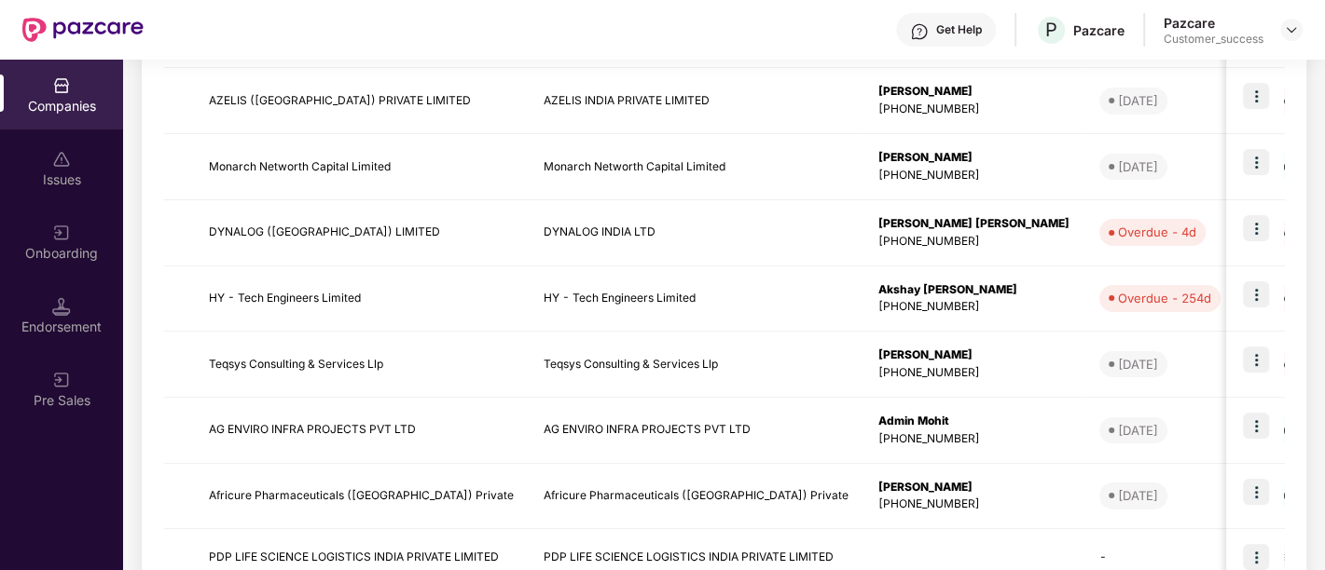
scroll to position [597, 0]
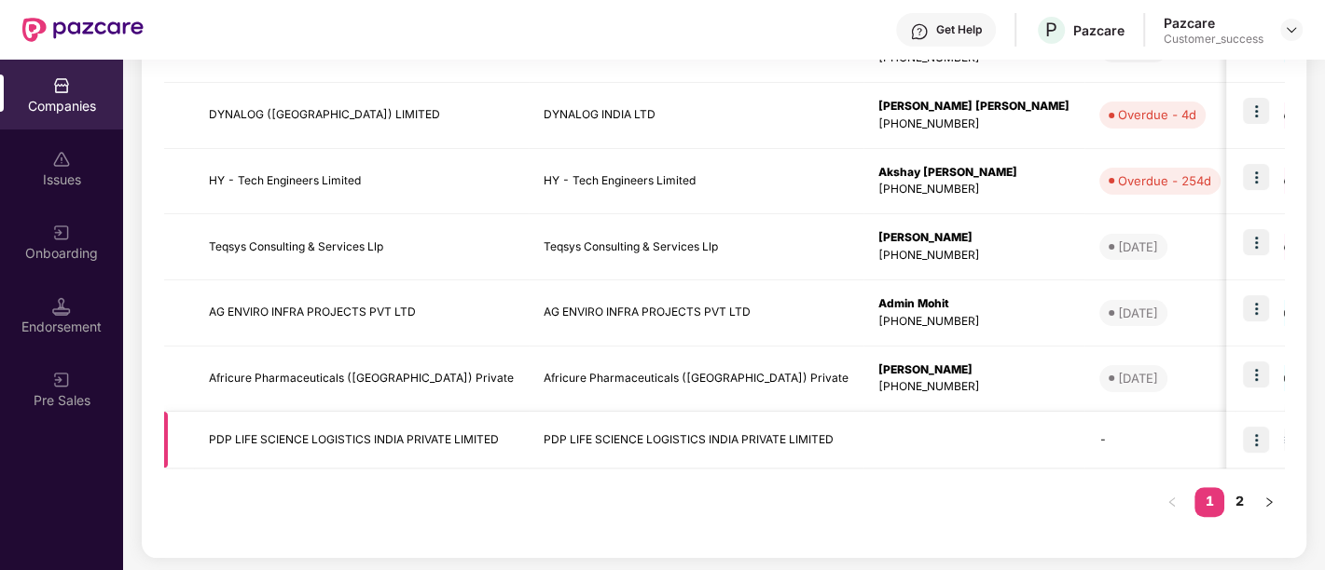
click at [863, 438] on td at bounding box center [973, 440] width 221 height 57
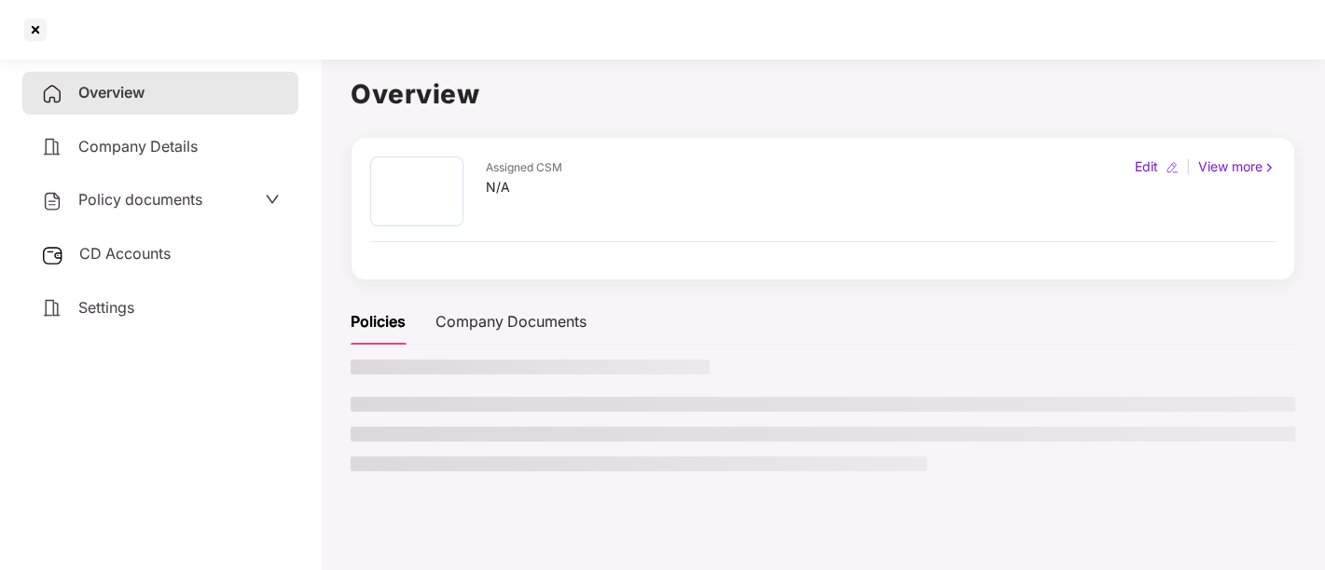
click at [848, 438] on li at bounding box center [822, 434] width 944 height 15
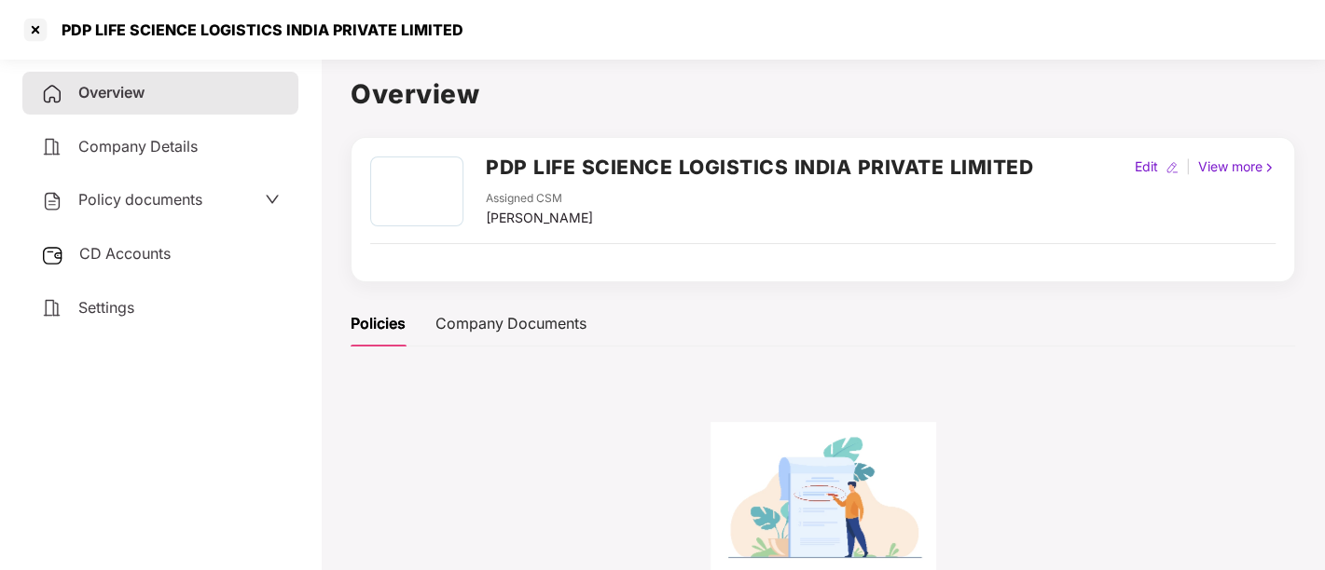
click at [588, 169] on h2 "PDP LIFE SCIENCE LOGISTICS INDIA PRIVATE LIMITED" at bounding box center [759, 167] width 547 height 31
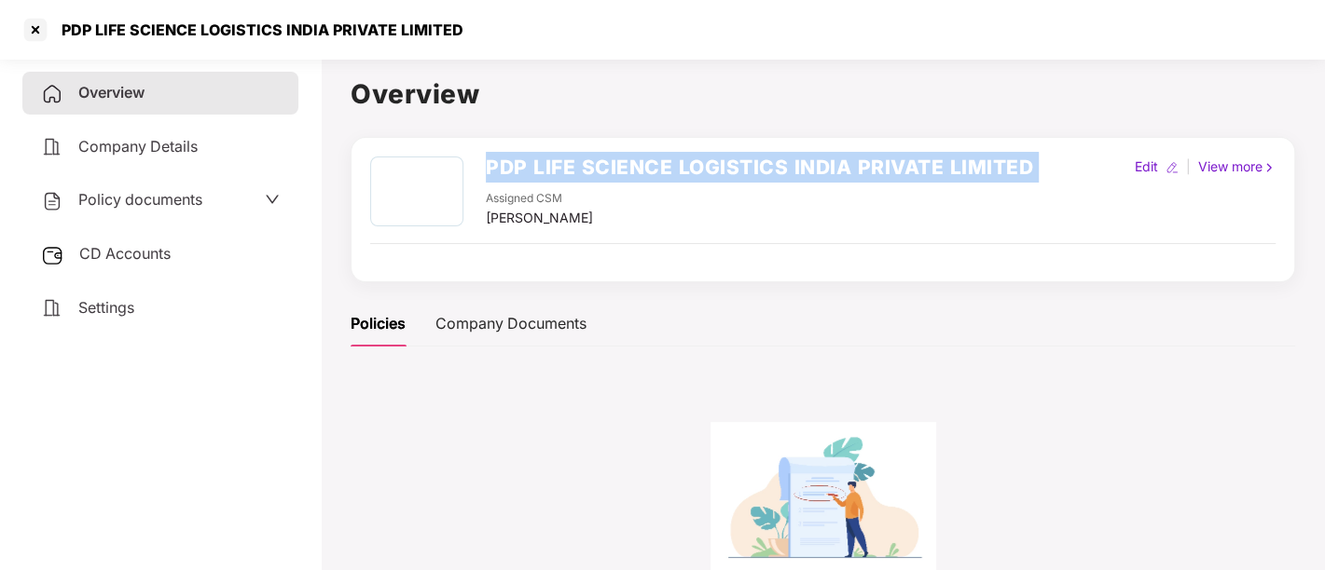
click at [588, 169] on h2 "PDP LIFE SCIENCE LOGISTICS INDIA PRIVATE LIMITED" at bounding box center [759, 167] width 547 height 31
copy h2 "PDP LIFE SCIENCE LOGISTICS INDIA PRIVATE LIMITED"
